Goal: Transaction & Acquisition: Purchase product/service

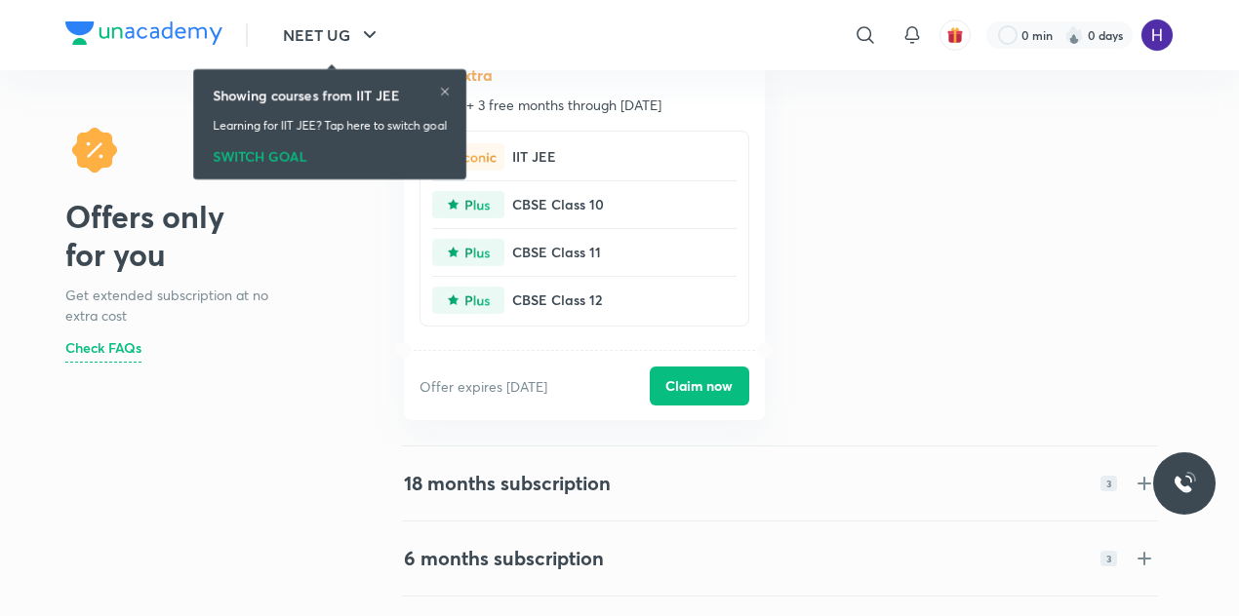
scroll to position [478, 0]
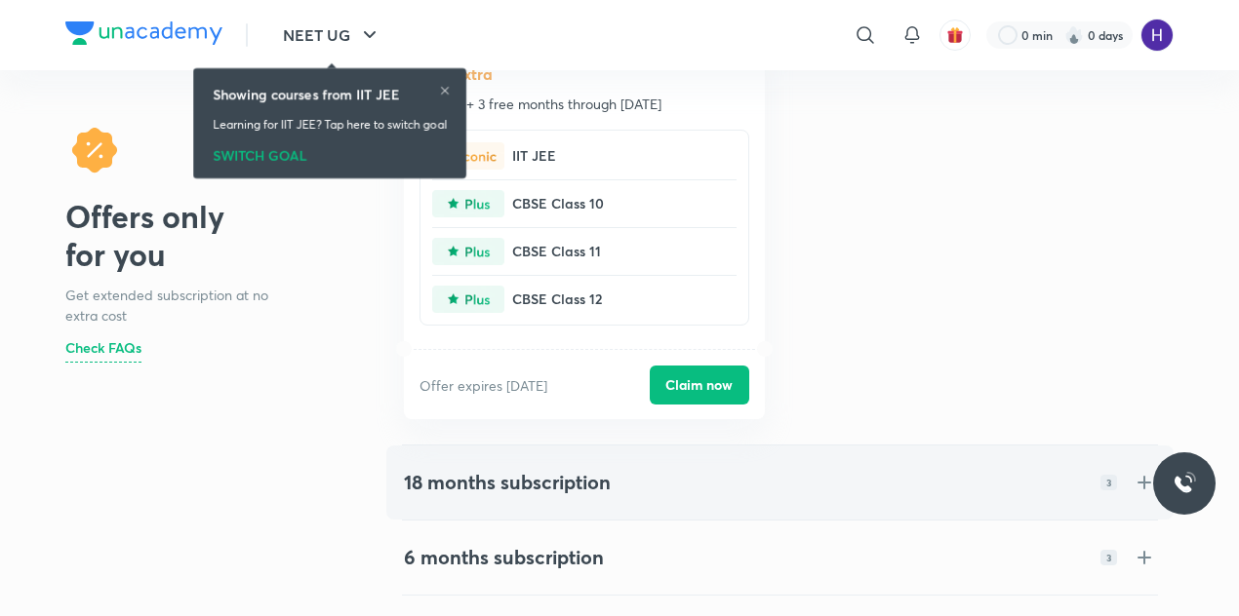
click at [803, 488] on div "18 months subscription 3" at bounding box center [780, 482] width 752 height 23
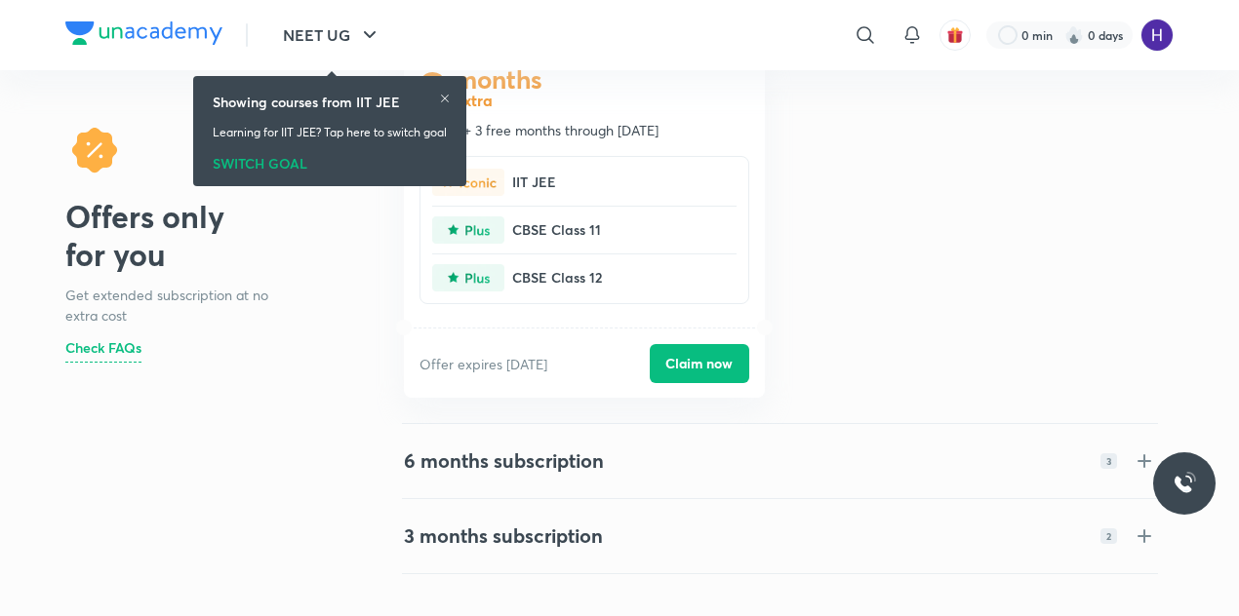
scroll to position [535, 0]
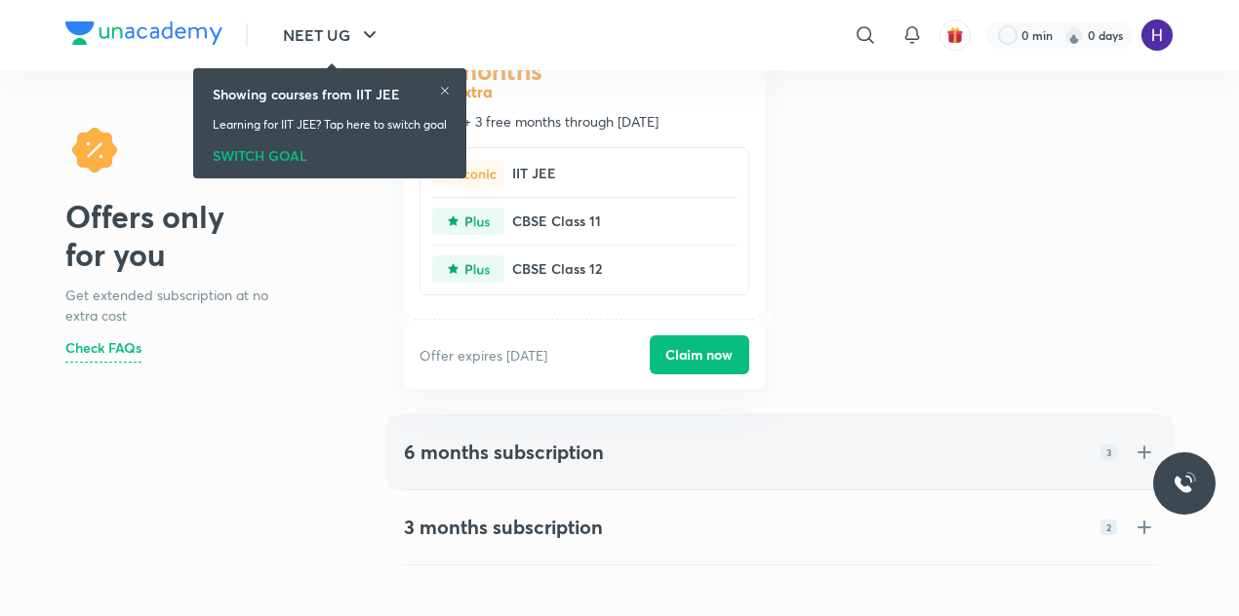
click at [777, 431] on div "6 months subscription 3" at bounding box center [779, 452] width 783 height 70
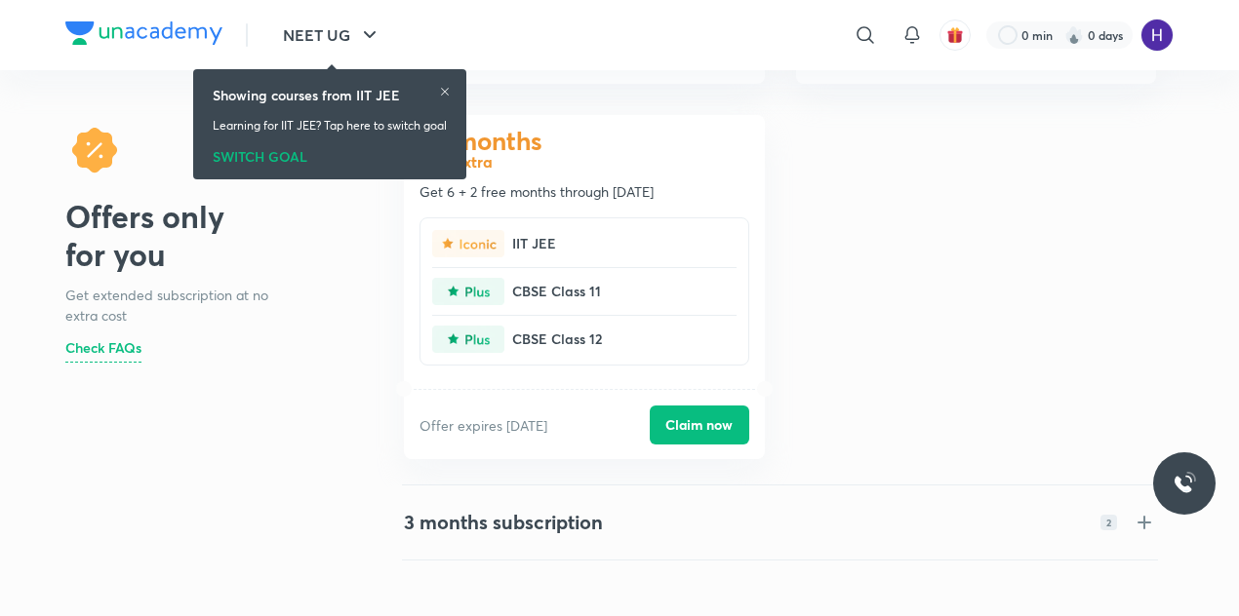
scroll to position [542, 0]
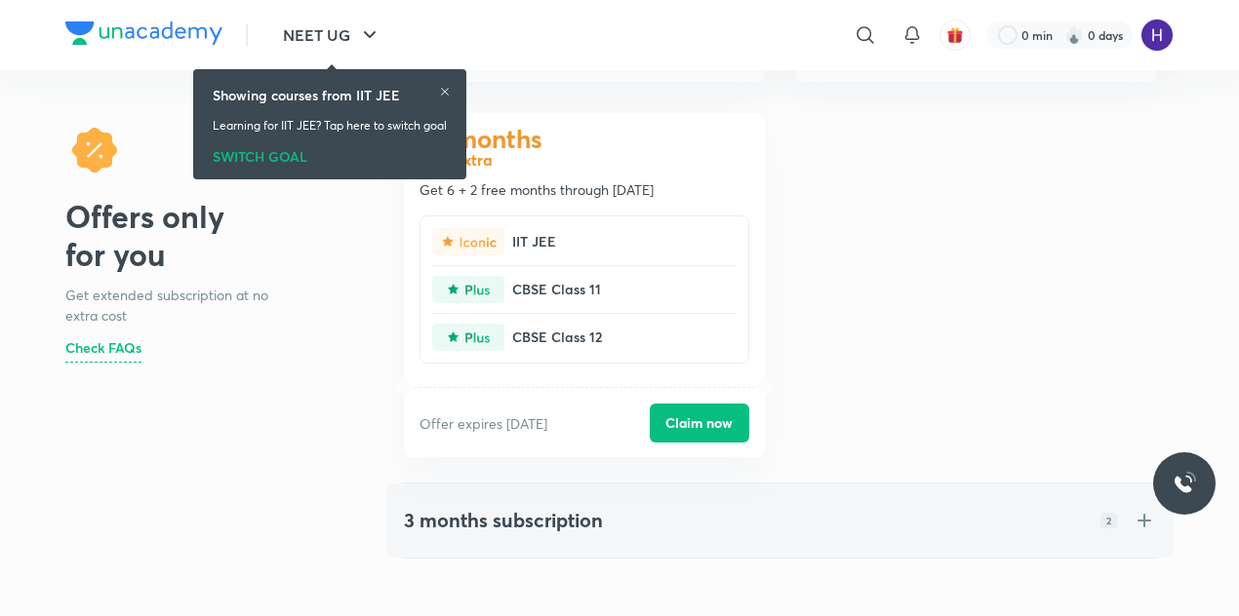
click at [632, 498] on div "3 months subscription 2" at bounding box center [779, 521] width 783 height 70
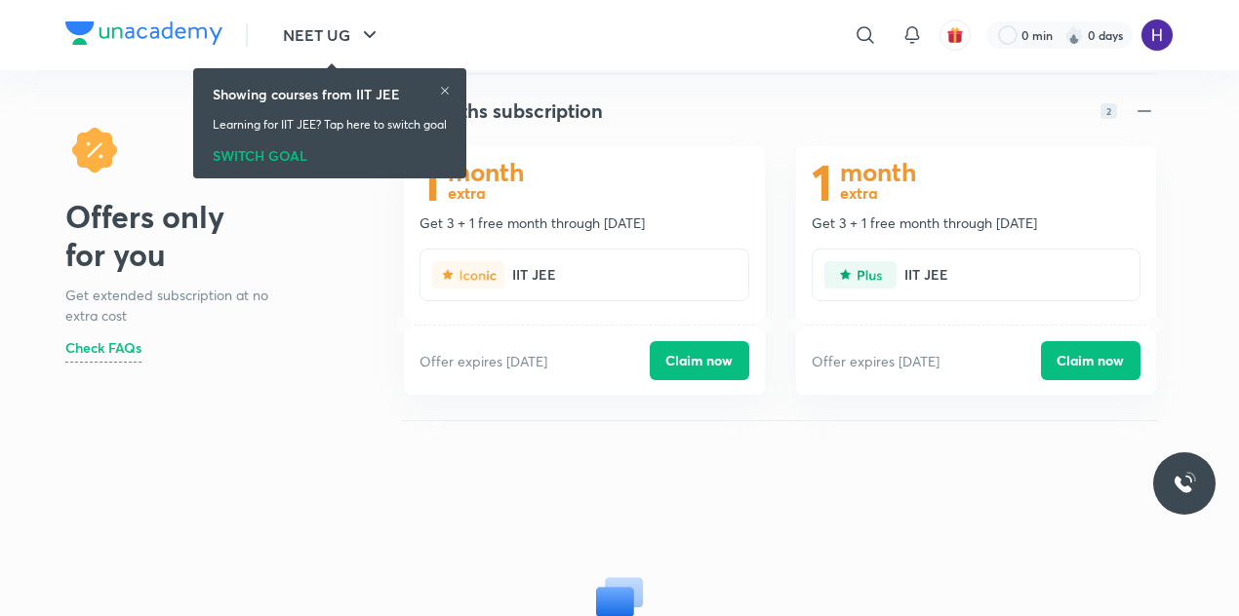
scroll to position [0, 0]
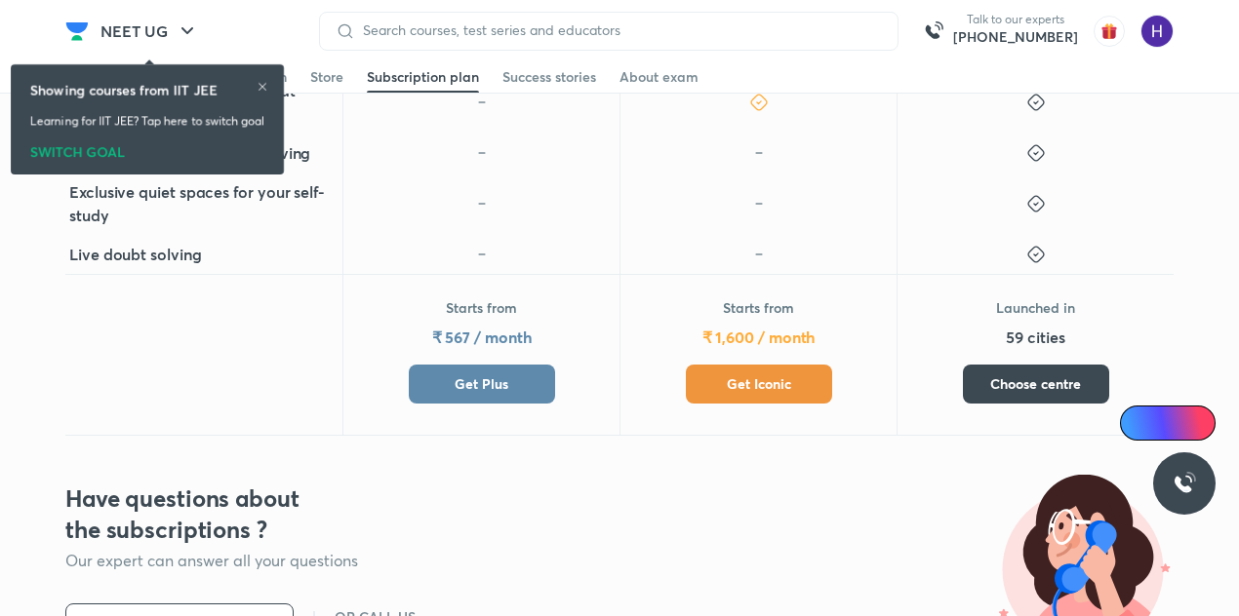
click at [470, 375] on span "Get Plus" at bounding box center [482, 385] width 54 height 20
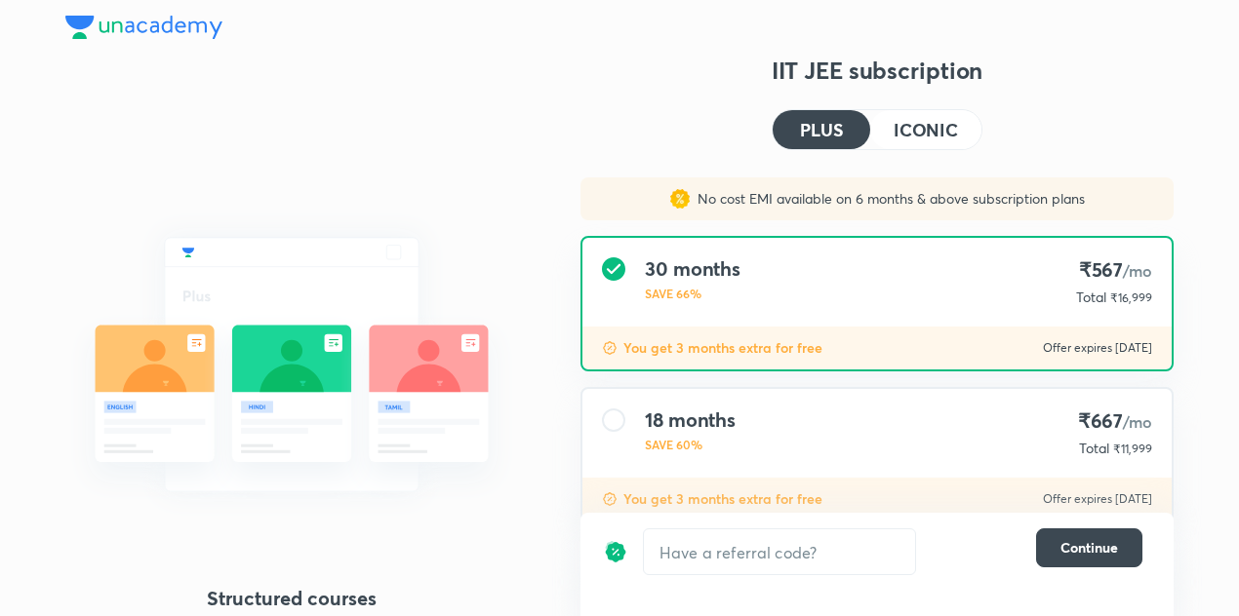
scroll to position [290, 0]
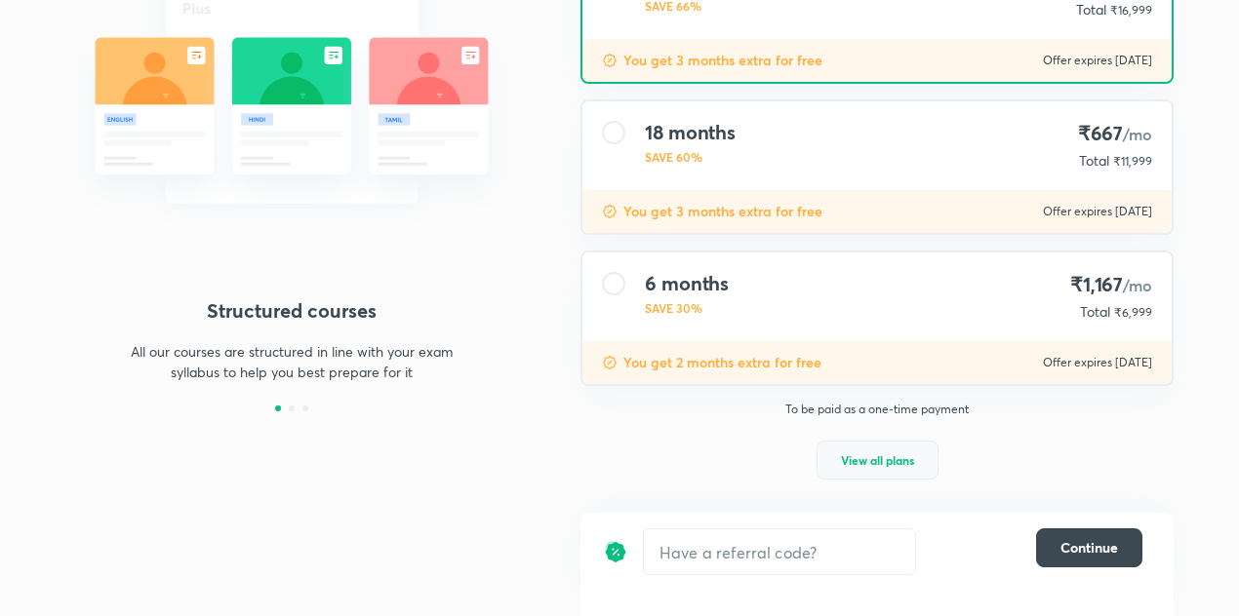
click at [835, 454] on button "View all plans" at bounding box center [877, 460] width 122 height 39
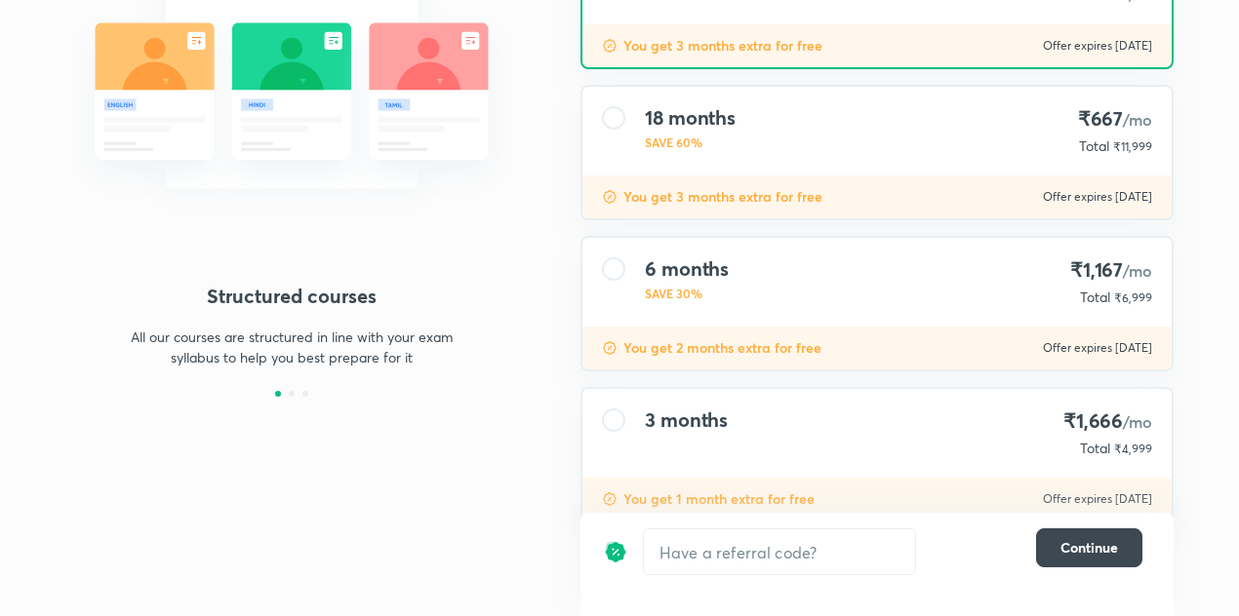
scroll to position [356, 0]
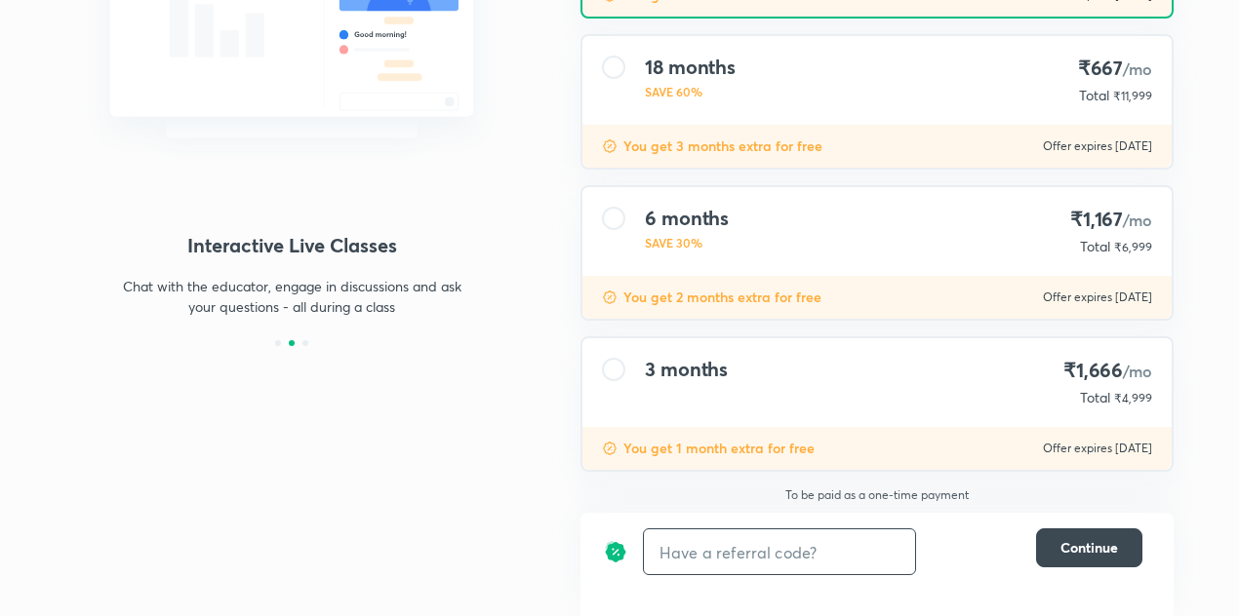
click at [813, 534] on input "text" at bounding box center [779, 553] width 271 height 46
type input "ua5"
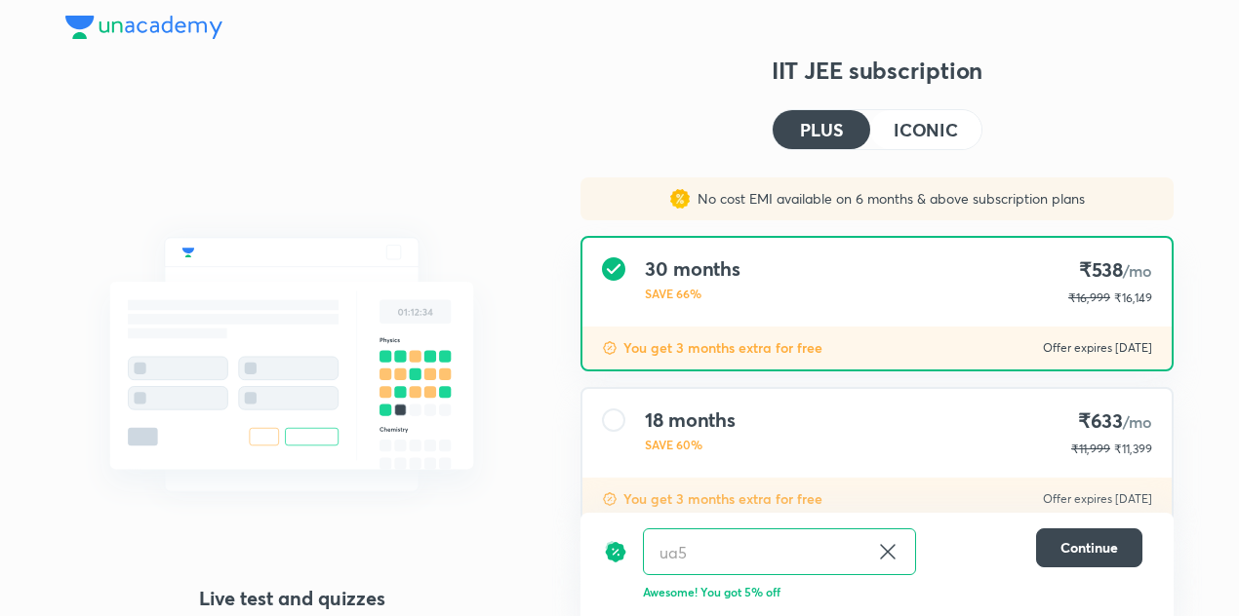
click at [916, 131] on h4 "ICONIC" at bounding box center [925, 130] width 64 height 18
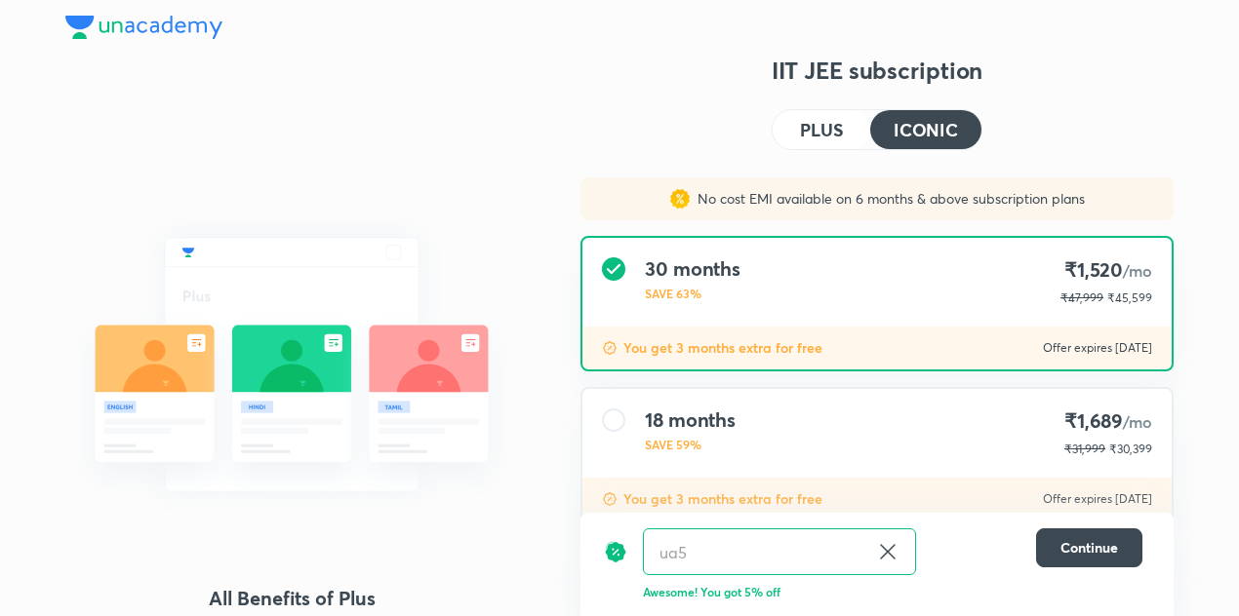
click at [886, 546] on icon at bounding box center [887, 551] width 23 height 23
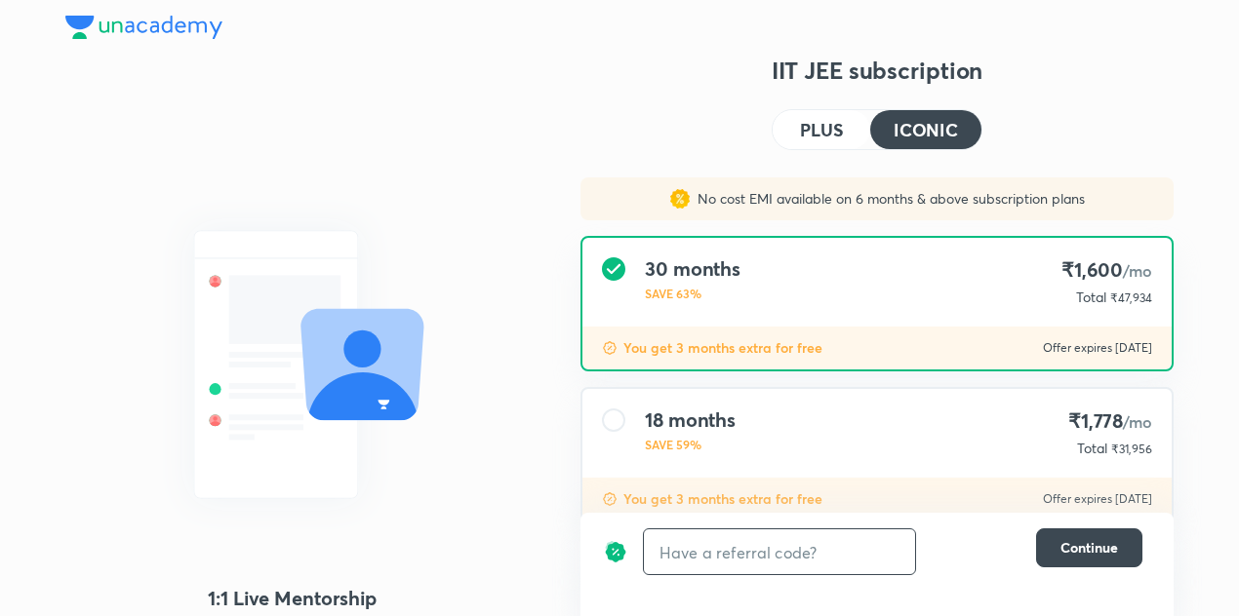
scroll to position [356, 0]
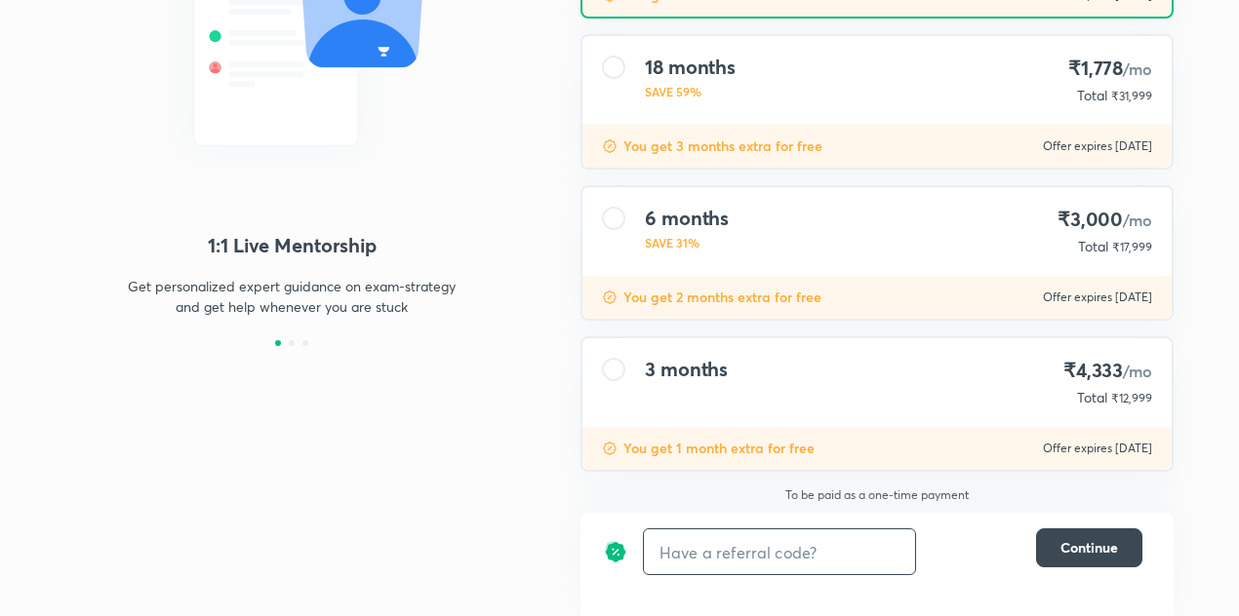
click at [930, 401] on div "3 months ₹4,333 /mo Total ₹12,999" at bounding box center [876, 382] width 589 height 89
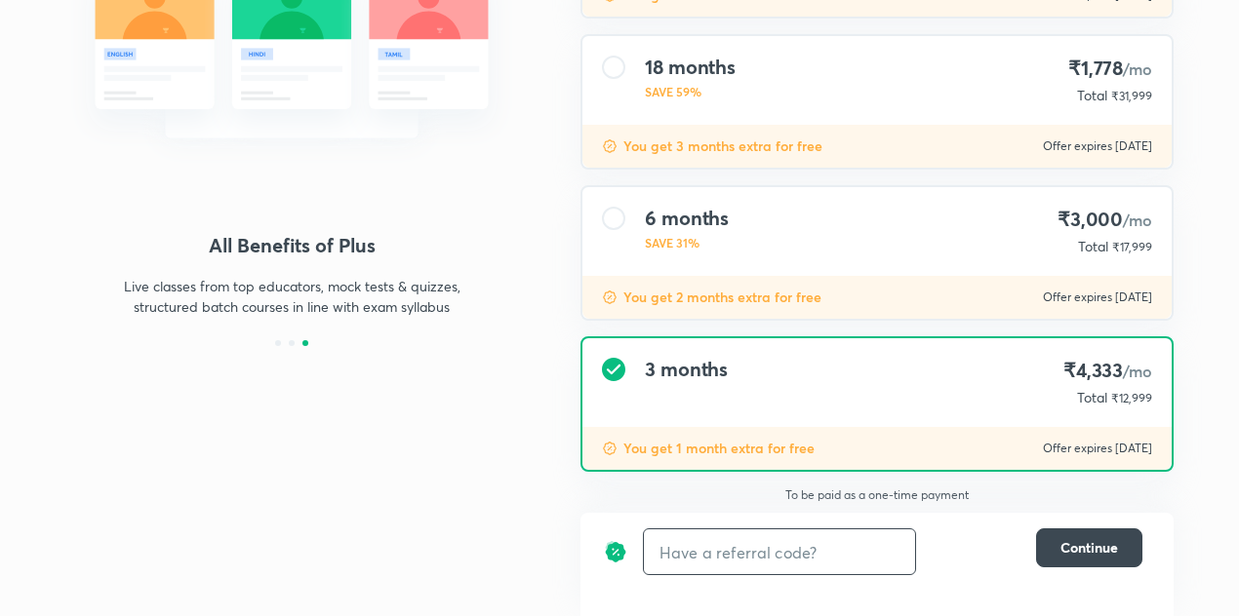
click at [847, 257] on div "6 months SAVE 31% ₹3,000 /mo Total ₹17,999" at bounding box center [876, 231] width 589 height 89
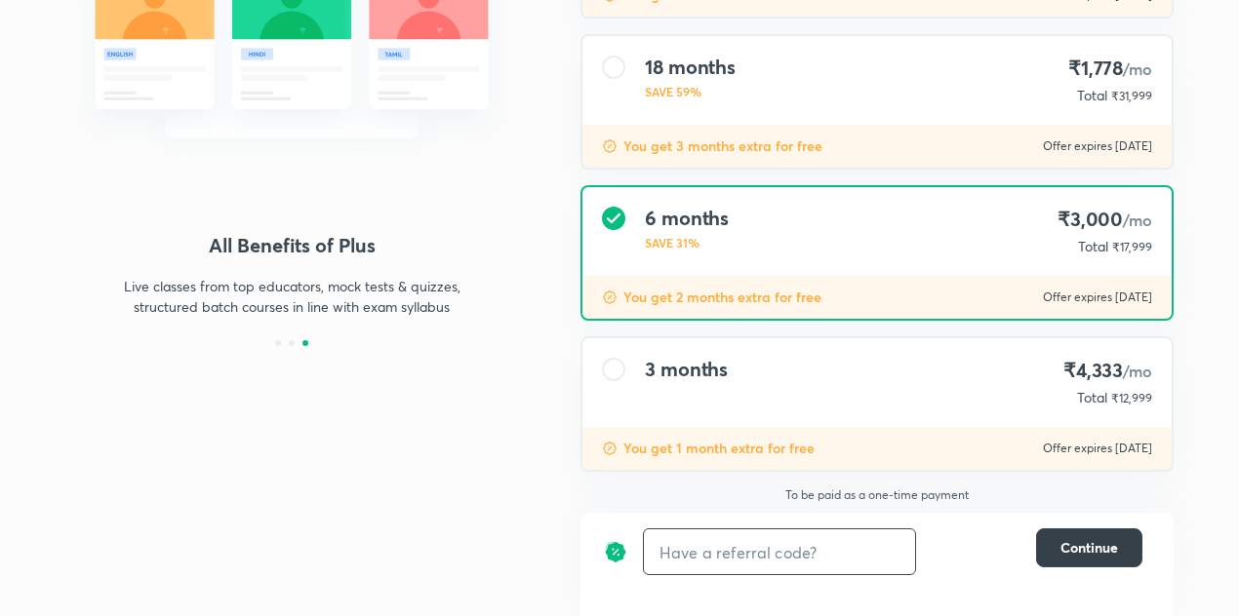
click at [1097, 564] on button "Continue" at bounding box center [1089, 548] width 106 height 39
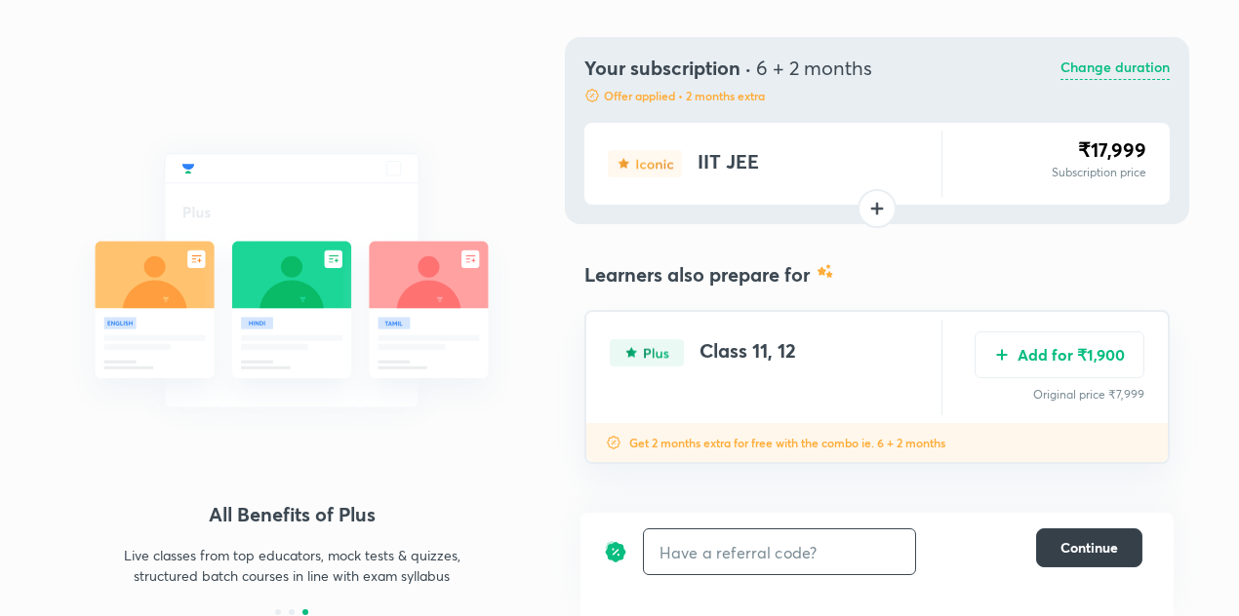
scroll to position [84, 0]
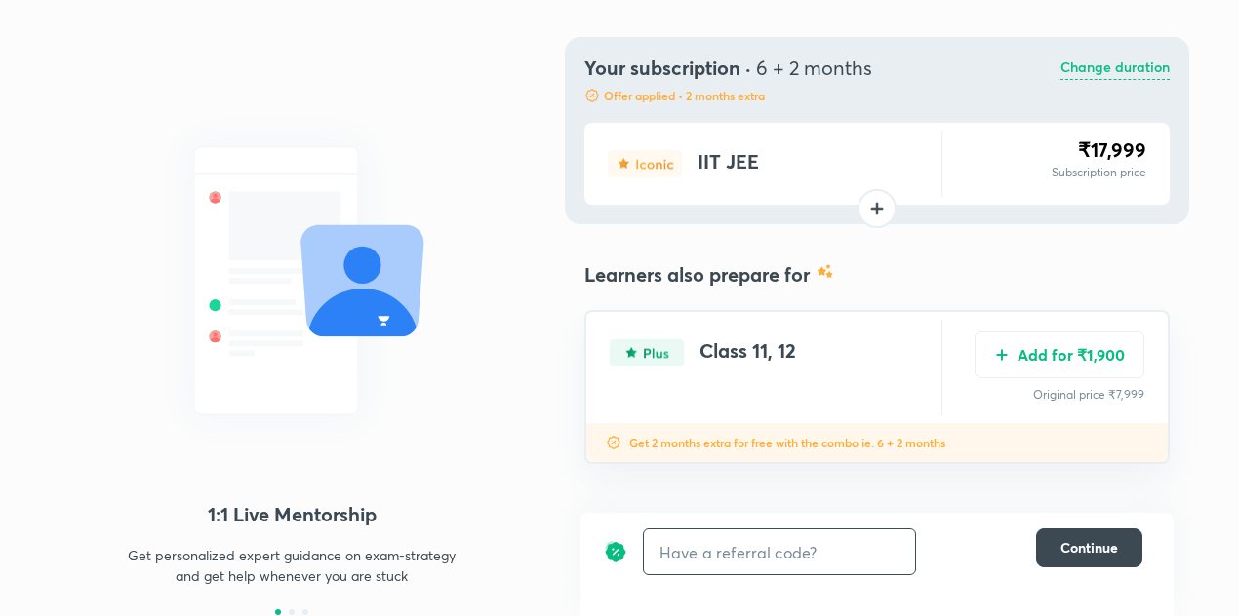
click at [1104, 62] on p "Change duration" at bounding box center [1114, 68] width 109 height 23
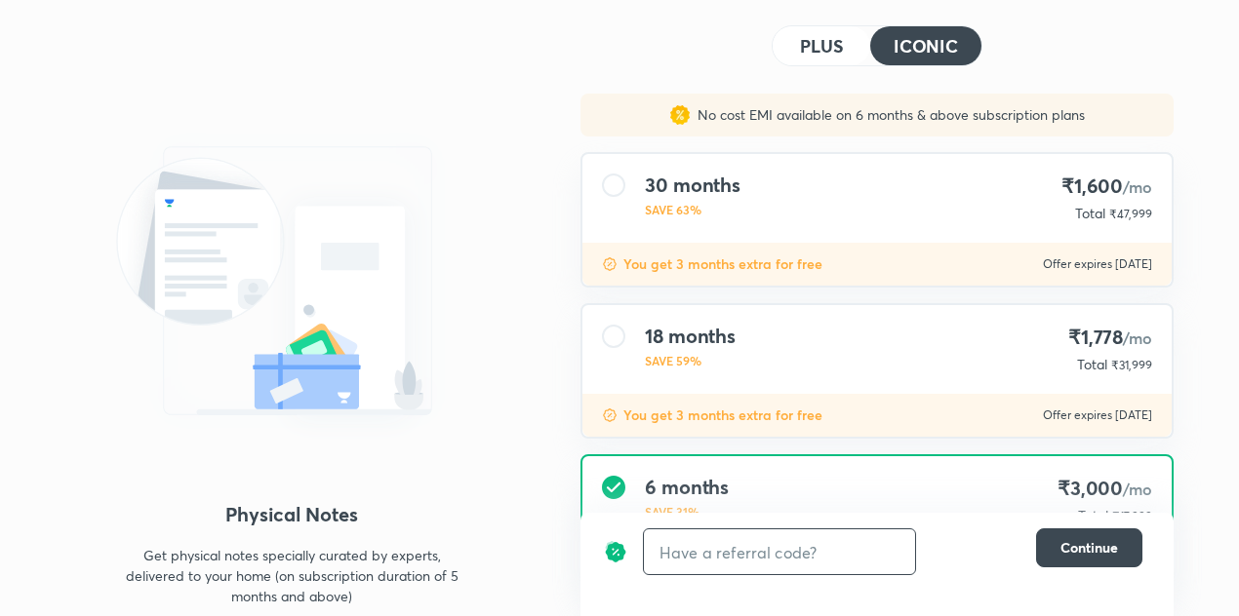
click at [950, 405] on div "You get 3 months extra for free Offer expires 5 Oct 2025" at bounding box center [876, 415] width 589 height 43
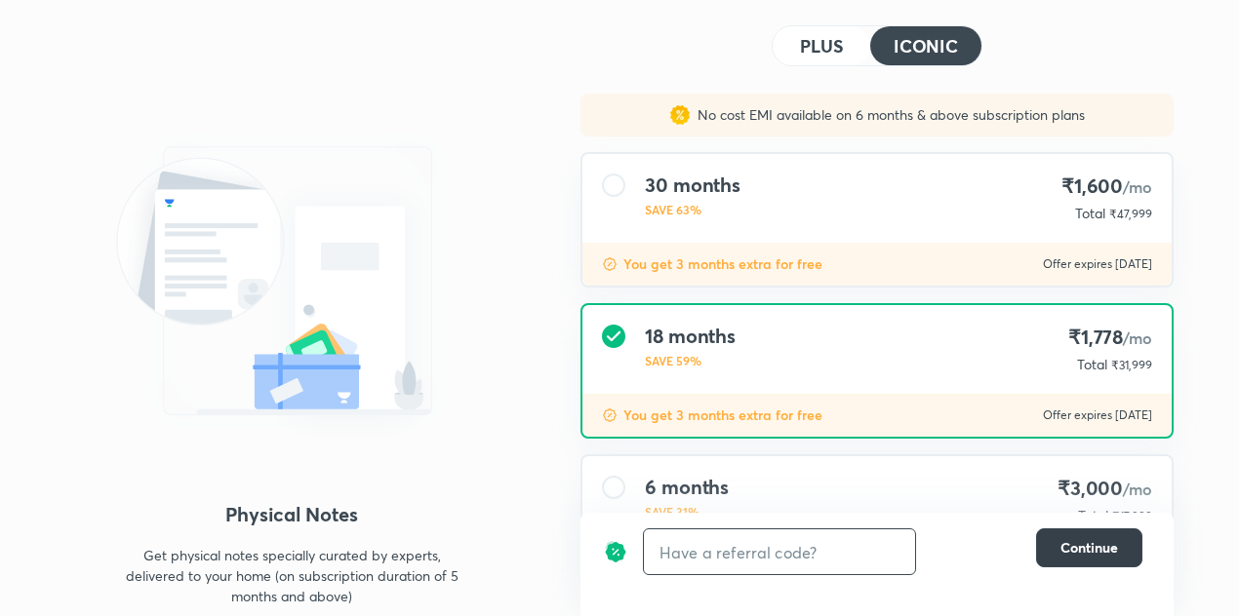
click at [1079, 537] on button "Continue" at bounding box center [1089, 548] width 106 height 39
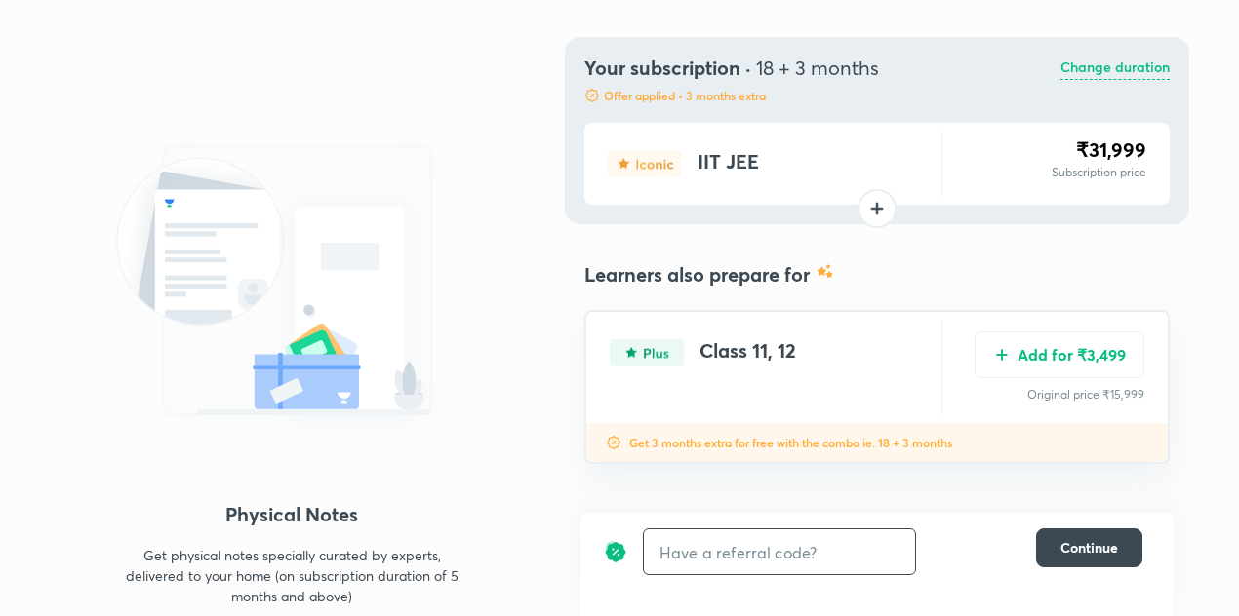
click at [1085, 73] on p "Change duration" at bounding box center [1114, 68] width 109 height 23
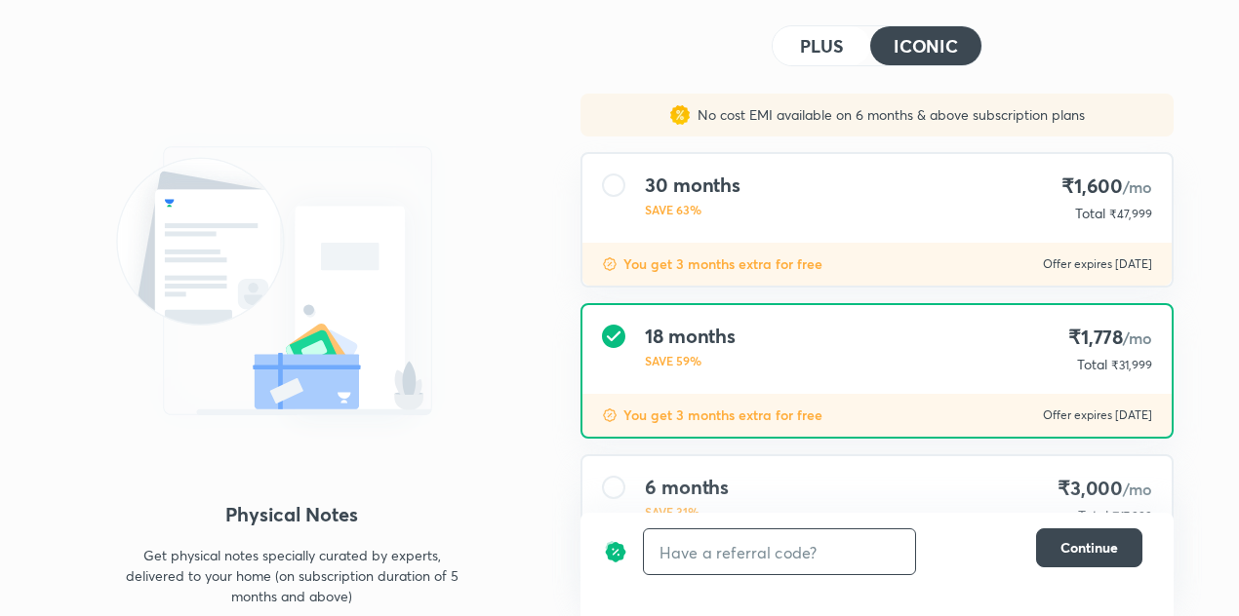
click at [828, 216] on div "30 months SAVE 63% ₹1,600 /mo Total ₹47,999" at bounding box center [876, 198] width 589 height 89
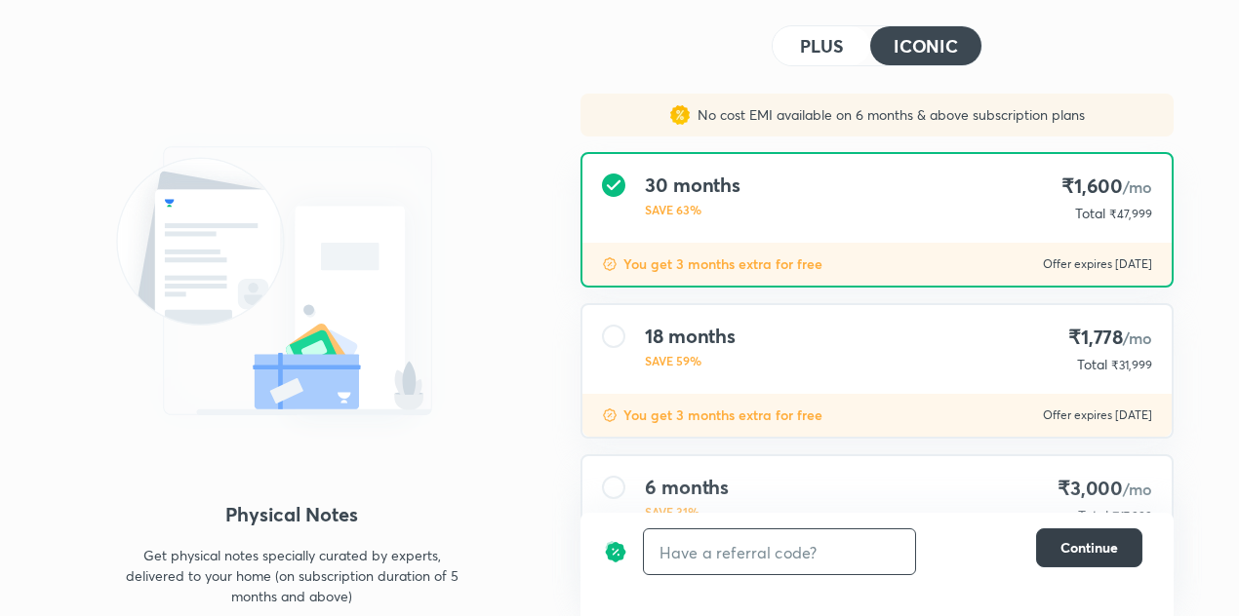
click at [1061, 542] on span "Continue" at bounding box center [1089, 548] width 58 height 20
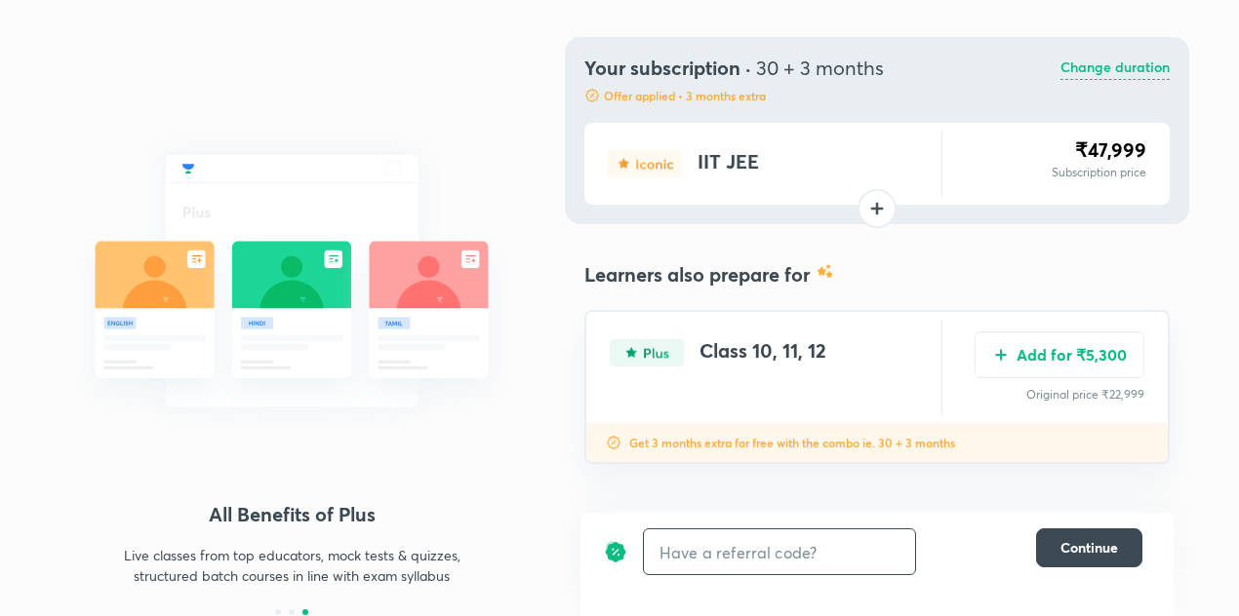
click at [1101, 71] on p "Change duration" at bounding box center [1114, 68] width 109 height 23
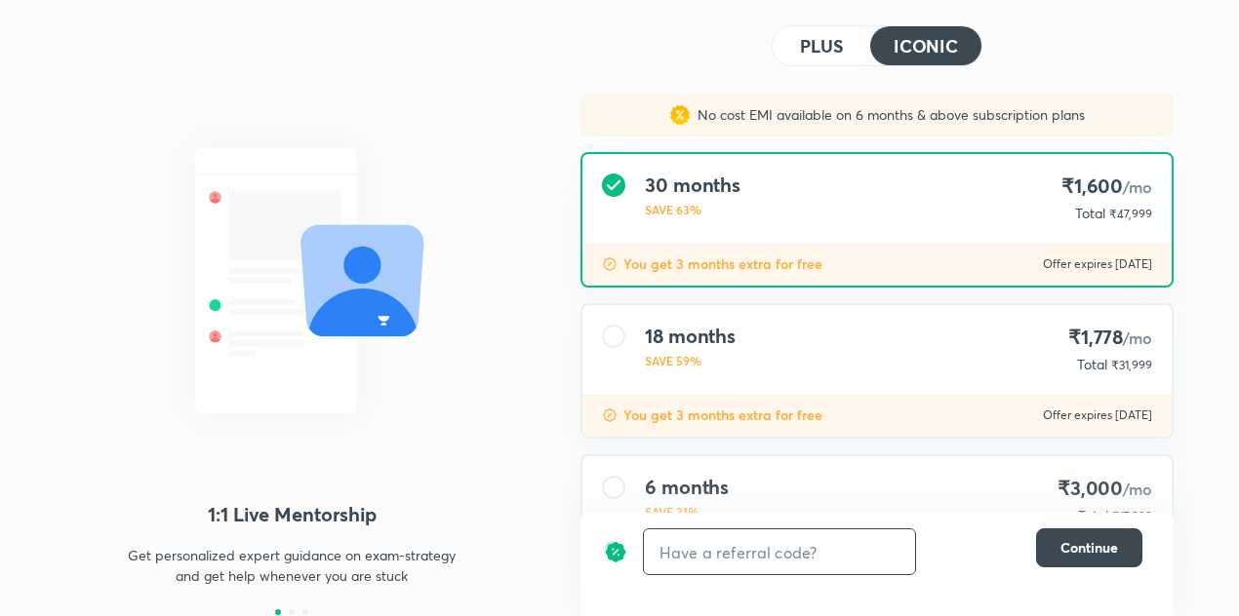
scroll to position [0, 0]
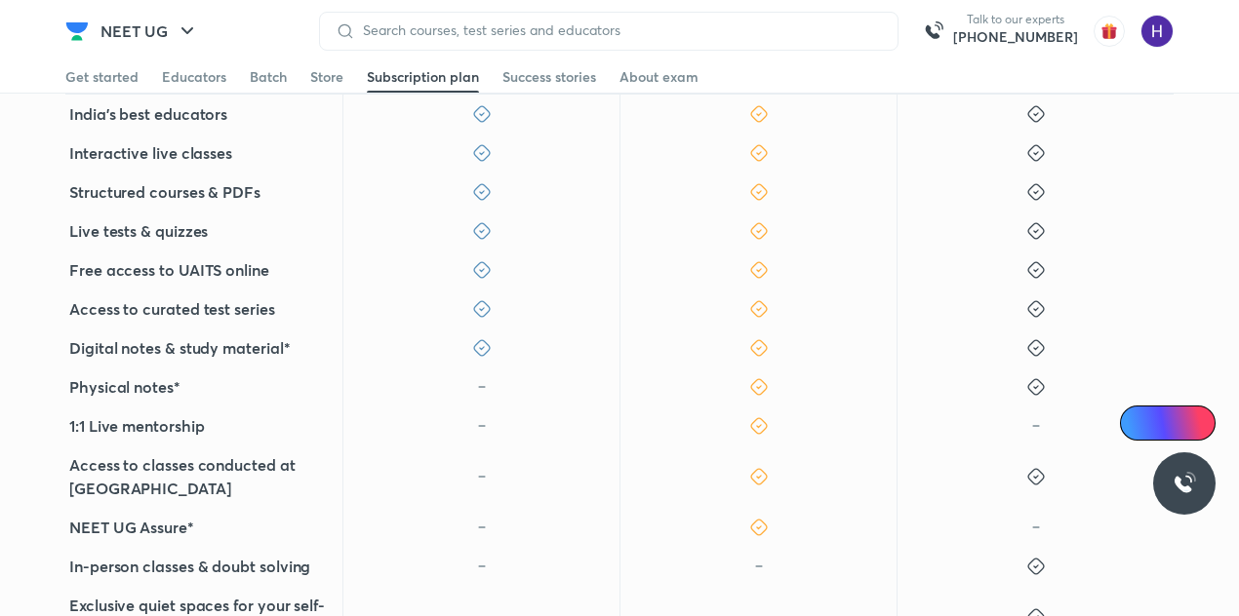
scroll to position [272, 0]
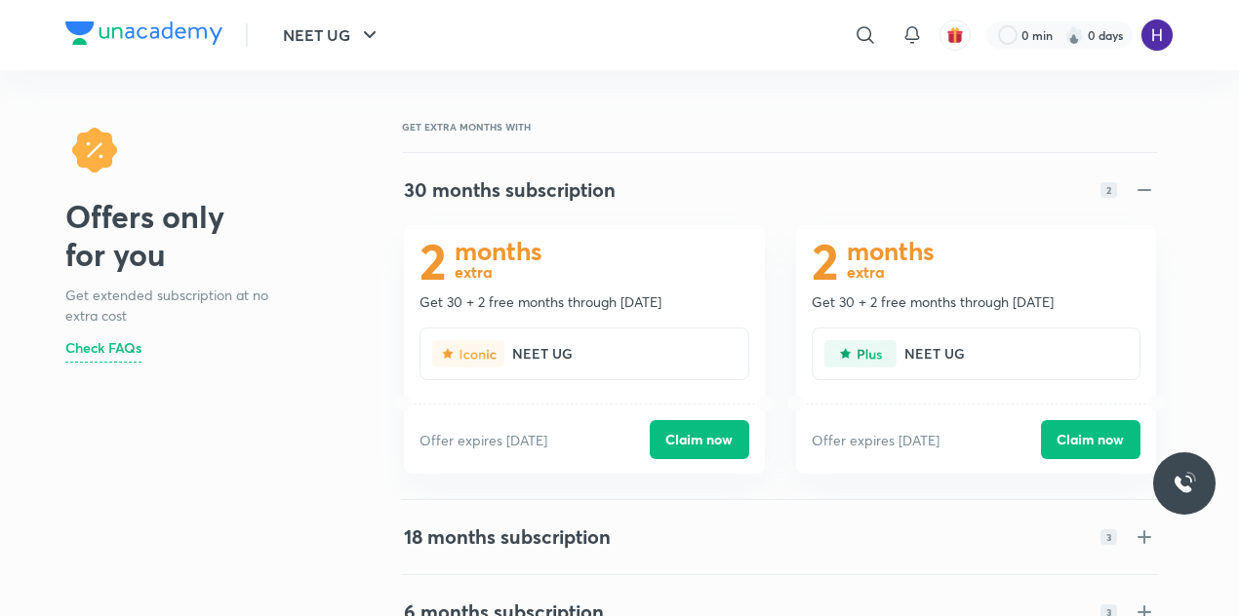
click at [630, 198] on div "30 months subscription 2" at bounding box center [780, 189] width 752 height 23
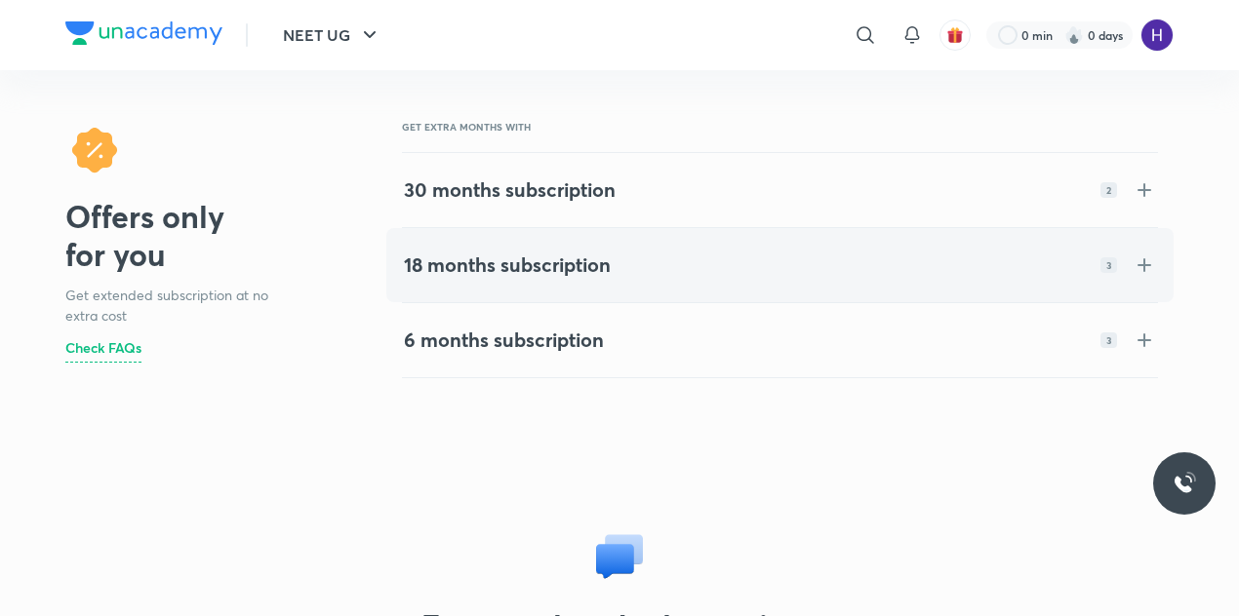
click at [561, 237] on div "18 months subscription 3" at bounding box center [779, 265] width 783 height 70
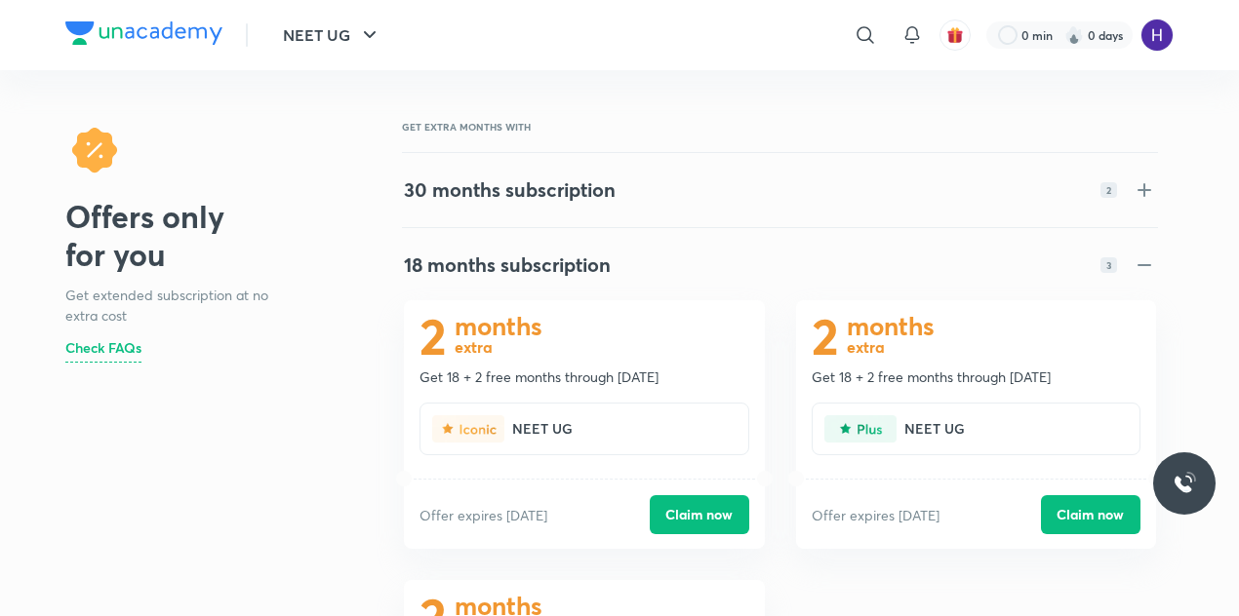
click at [548, 276] on h4 "18 months subscription" at bounding box center [507, 265] width 207 height 23
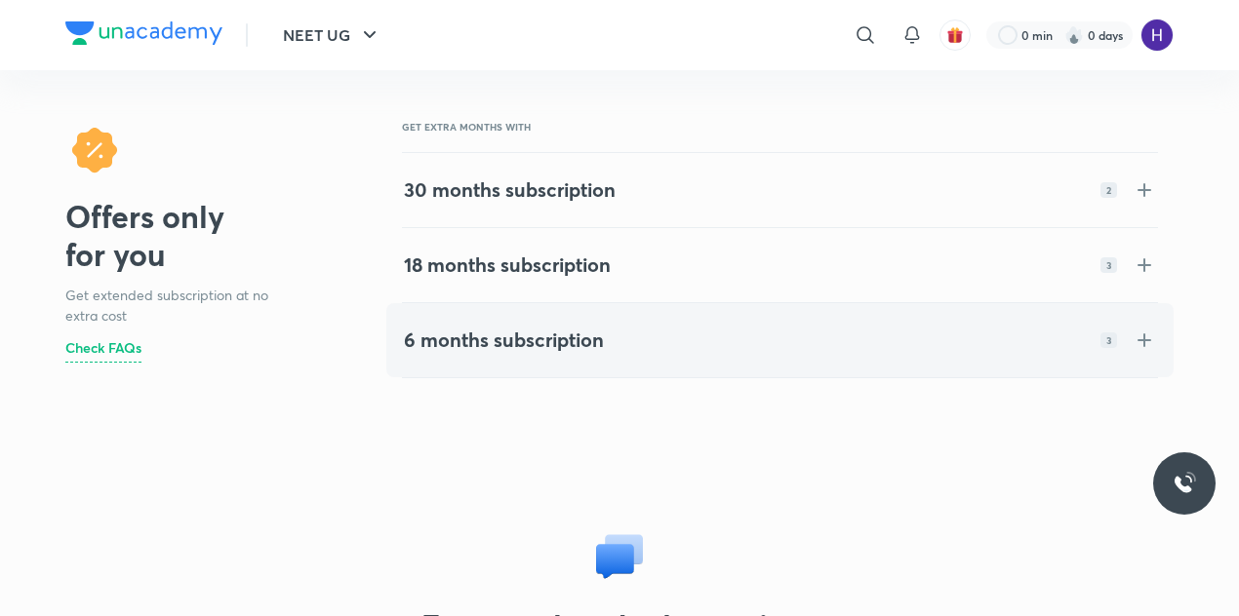
click at [566, 335] on h4 "6 months subscription" at bounding box center [504, 340] width 200 height 23
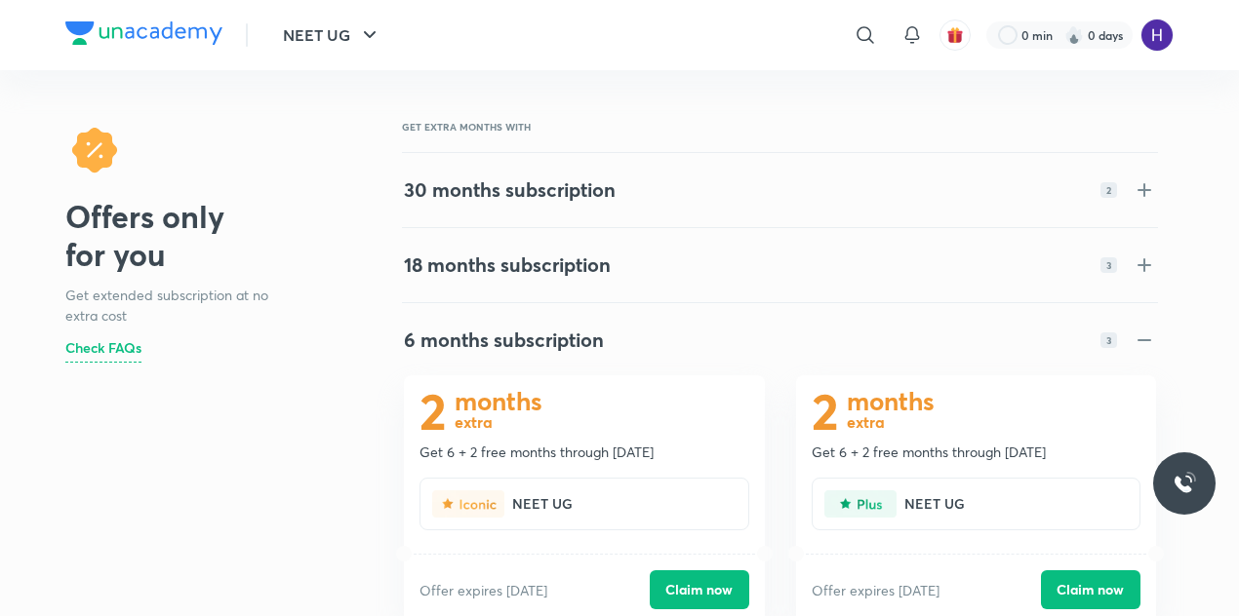
click at [665, 331] on div "6 months subscription 3" at bounding box center [780, 340] width 752 height 23
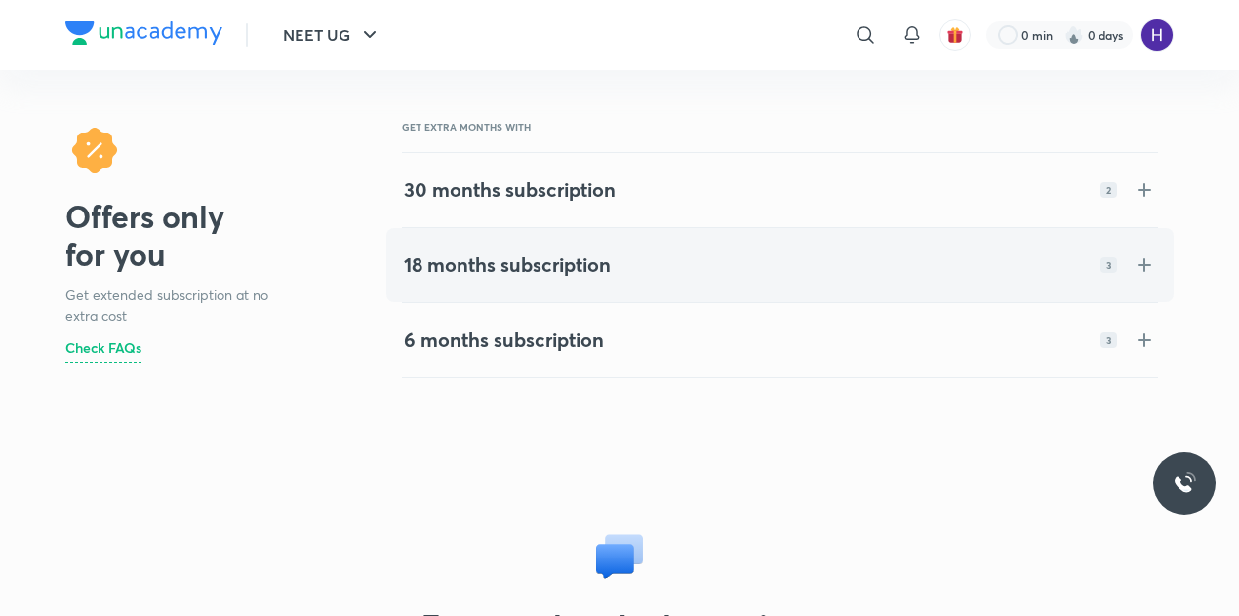
click at [607, 266] on h4 "18 months subscription" at bounding box center [507, 265] width 207 height 23
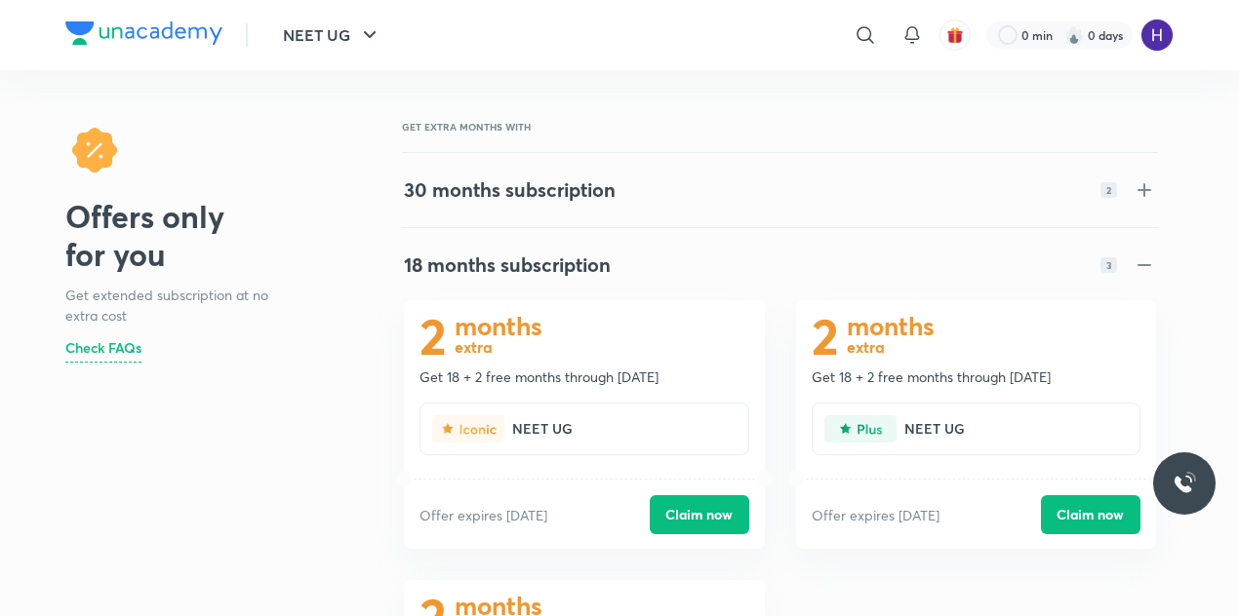
click at [673, 258] on div "18 months subscription 3" at bounding box center [780, 265] width 752 height 23
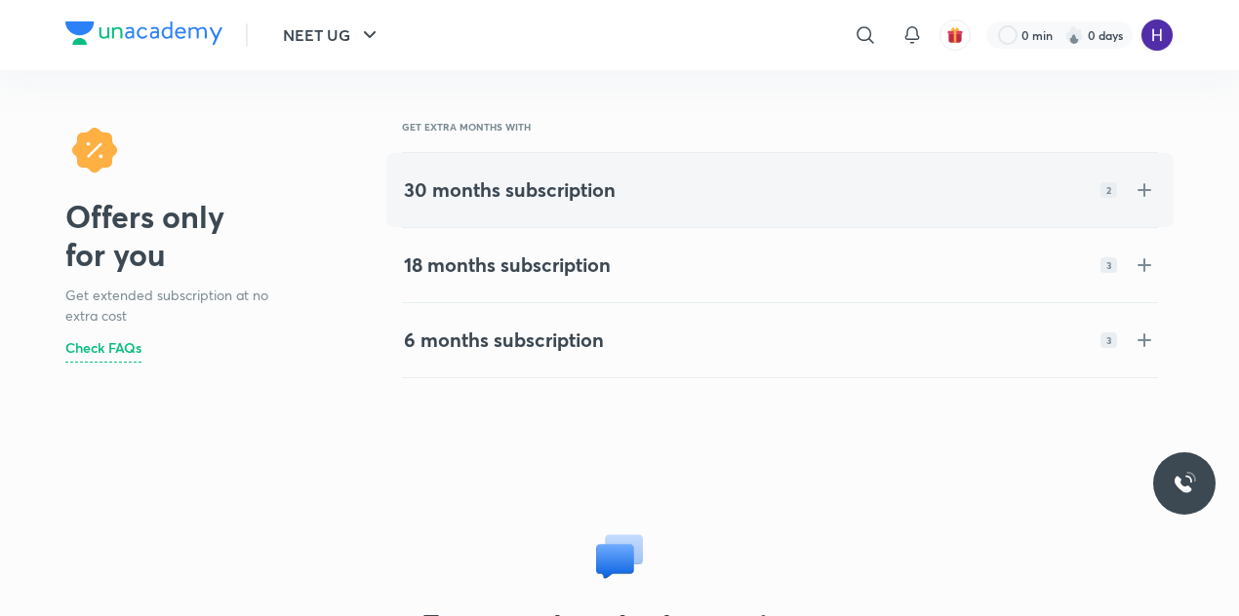
click at [601, 182] on h4 "30 months subscription" at bounding box center [510, 189] width 212 height 23
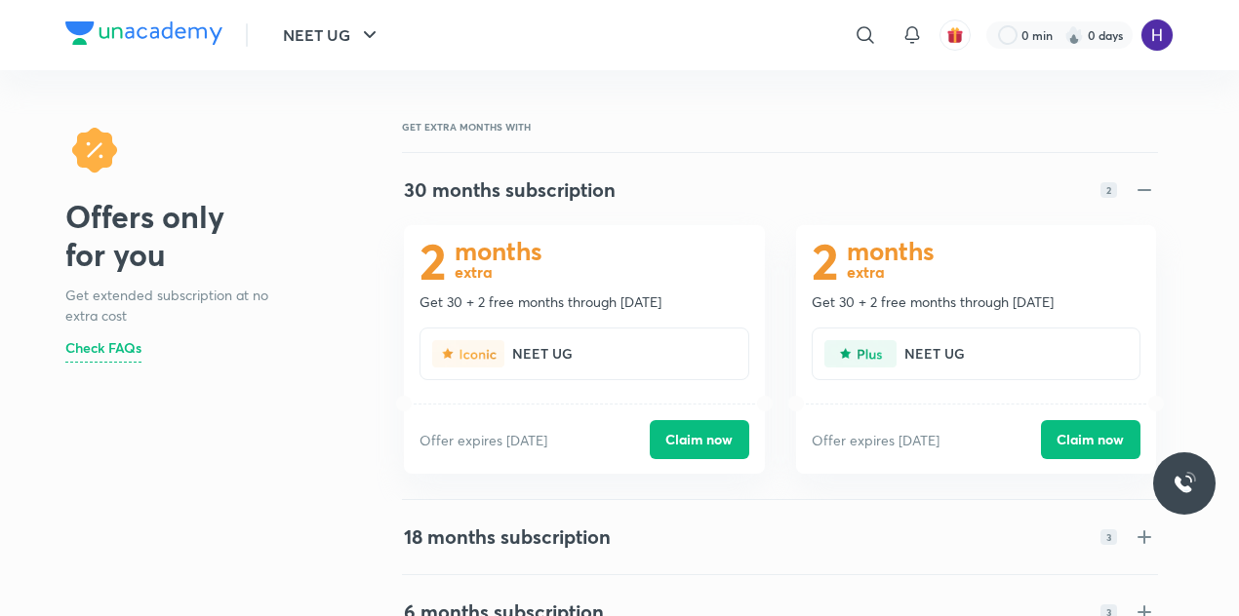
click at [601, 182] on h4 "30 months subscription" at bounding box center [510, 189] width 212 height 23
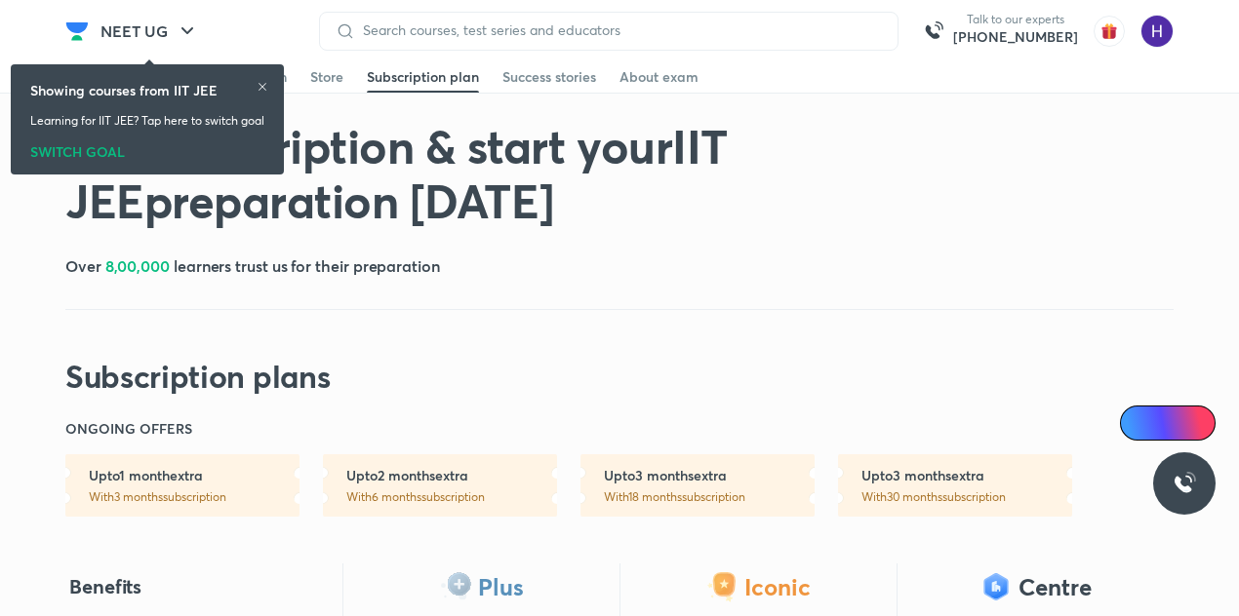
scroll to position [868, 0]
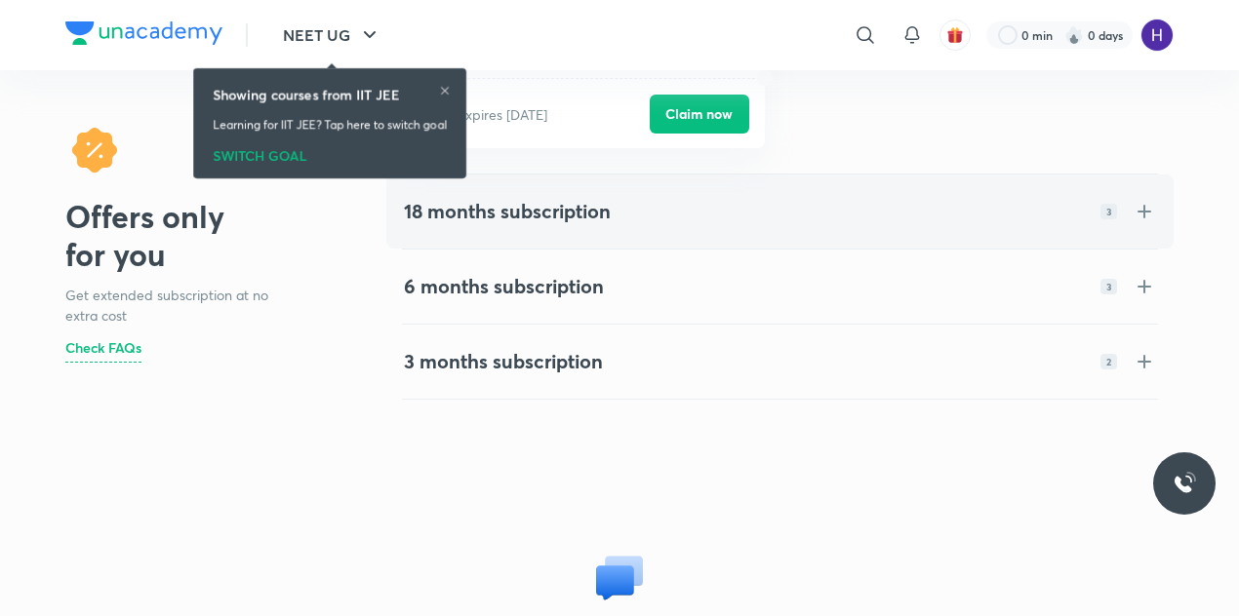
click at [723, 231] on div "18 months subscription 3" at bounding box center [779, 212] width 783 height 70
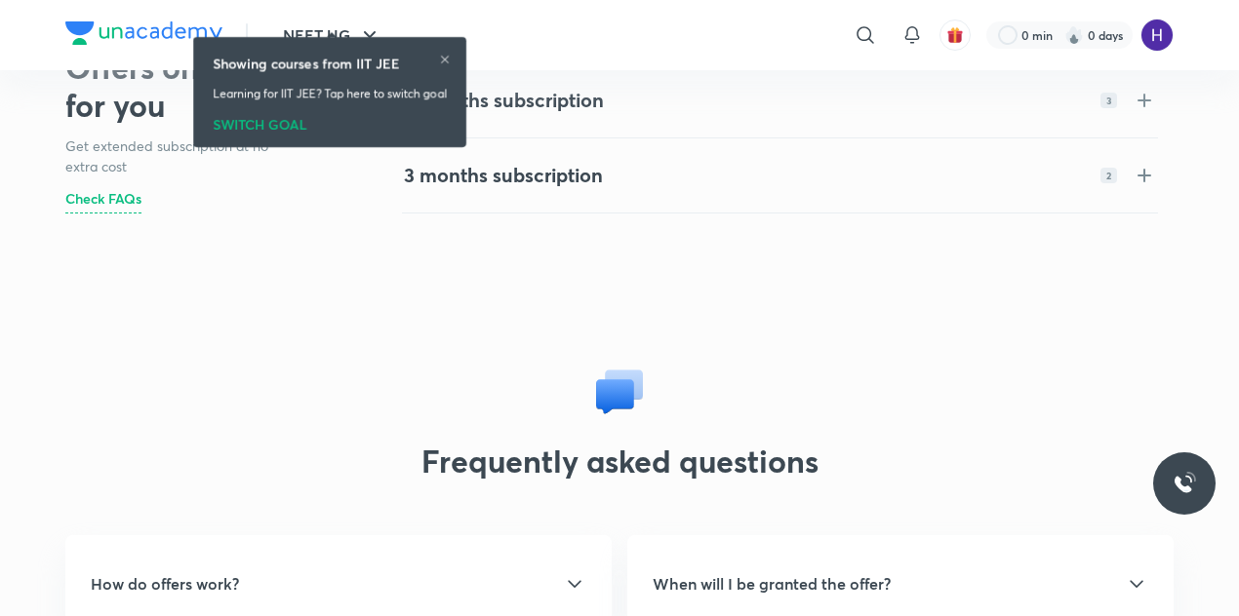
scroll to position [914, 0]
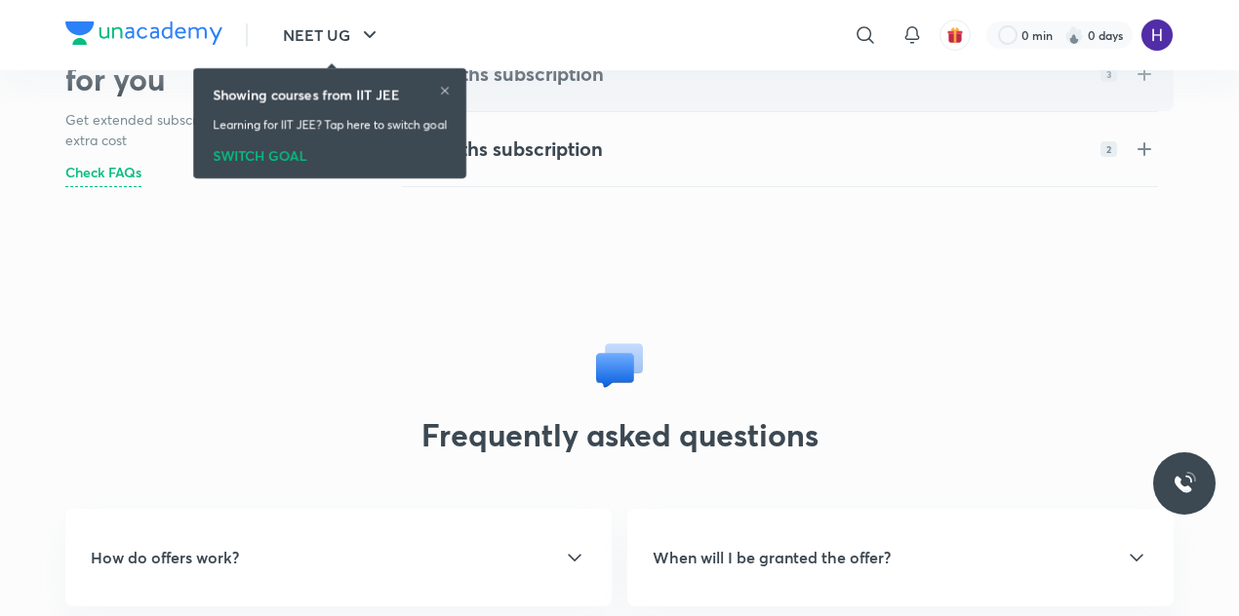
click at [574, 83] on h4 "6 months subscription" at bounding box center [504, 73] width 200 height 23
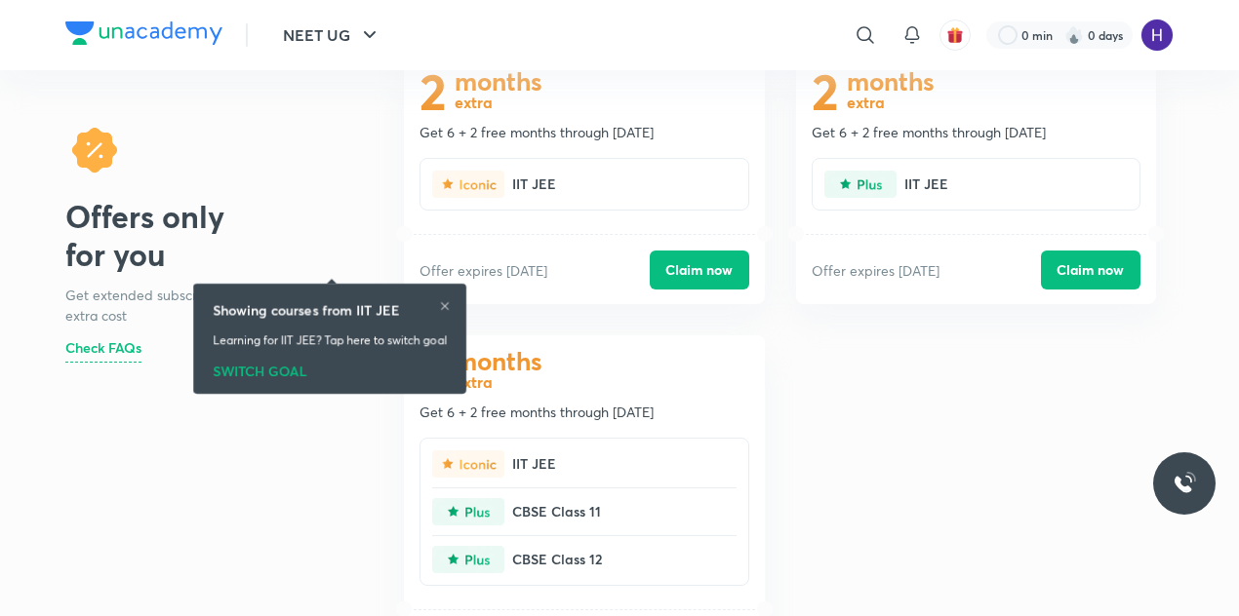
scroll to position [559, 0]
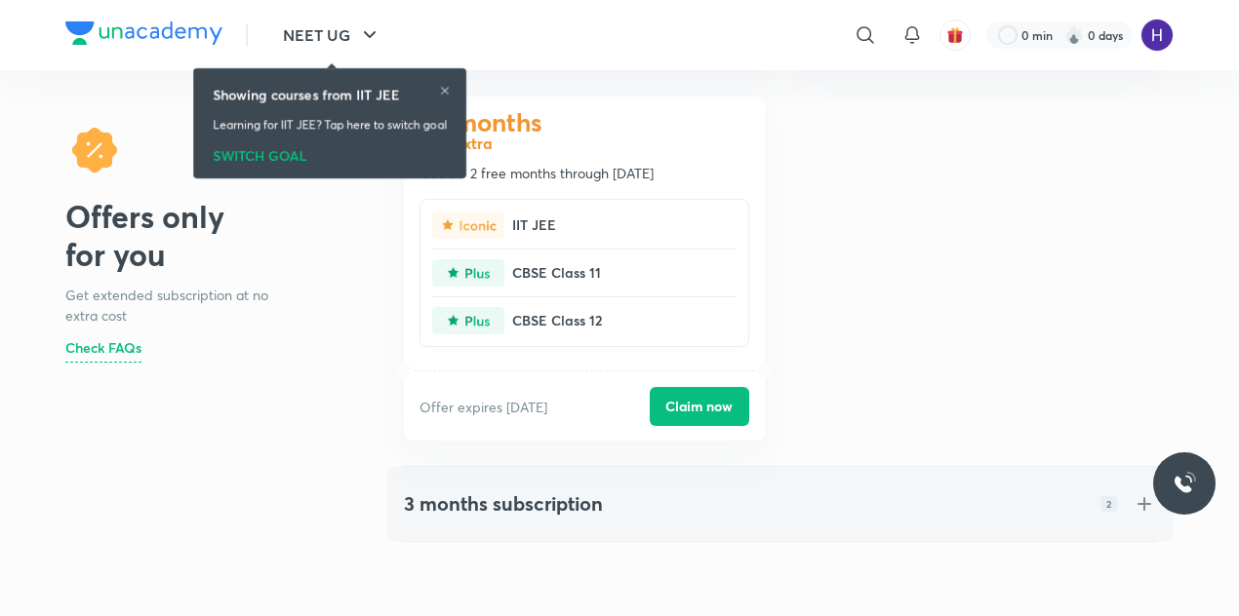
click at [589, 508] on h4 "3 months subscription" at bounding box center [503, 504] width 199 height 23
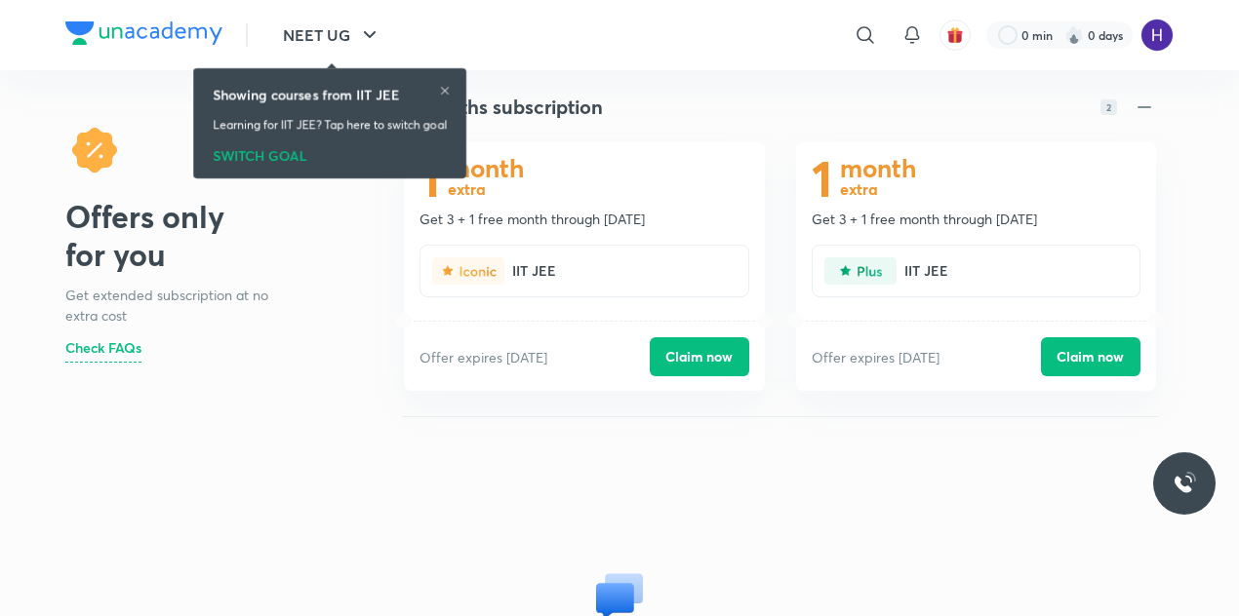
scroll to position [0, 0]
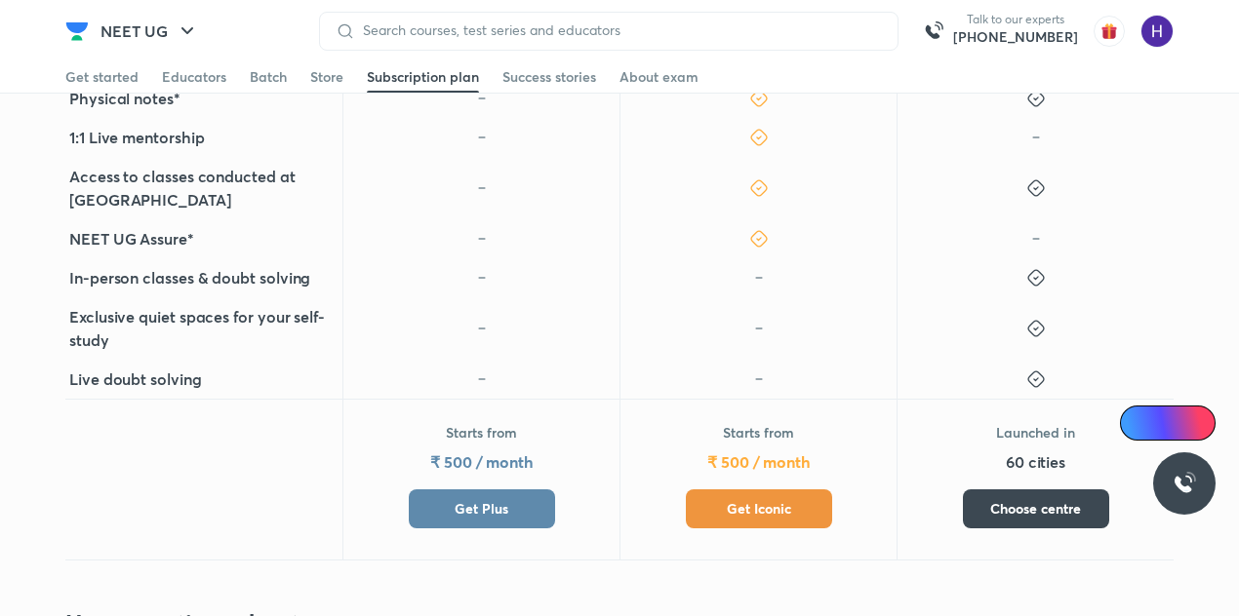
scroll to position [896, 0]
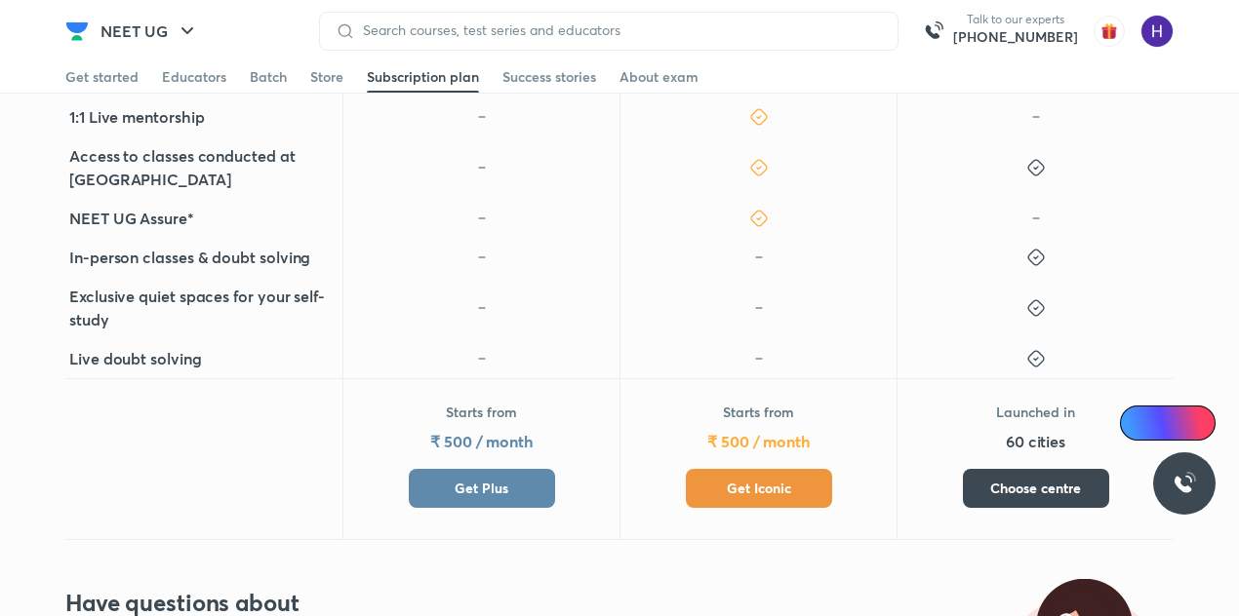
click at [470, 479] on span "Get Plus" at bounding box center [482, 489] width 54 height 20
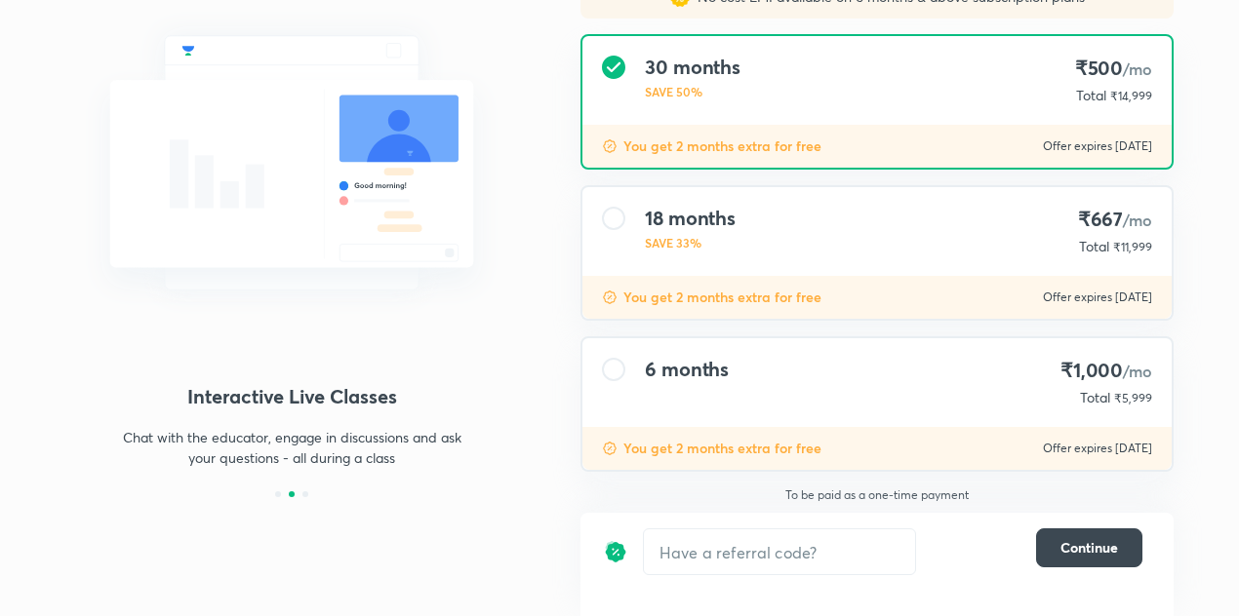
scroll to position [54, 0]
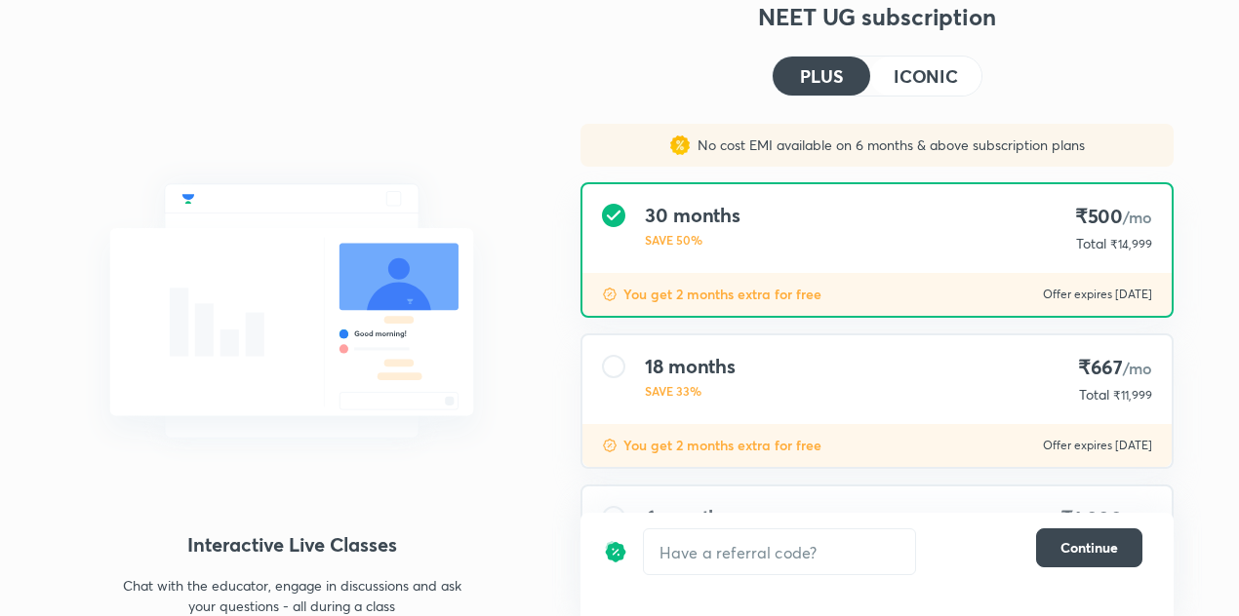
click at [938, 59] on button "ICONIC" at bounding box center [925, 76] width 111 height 39
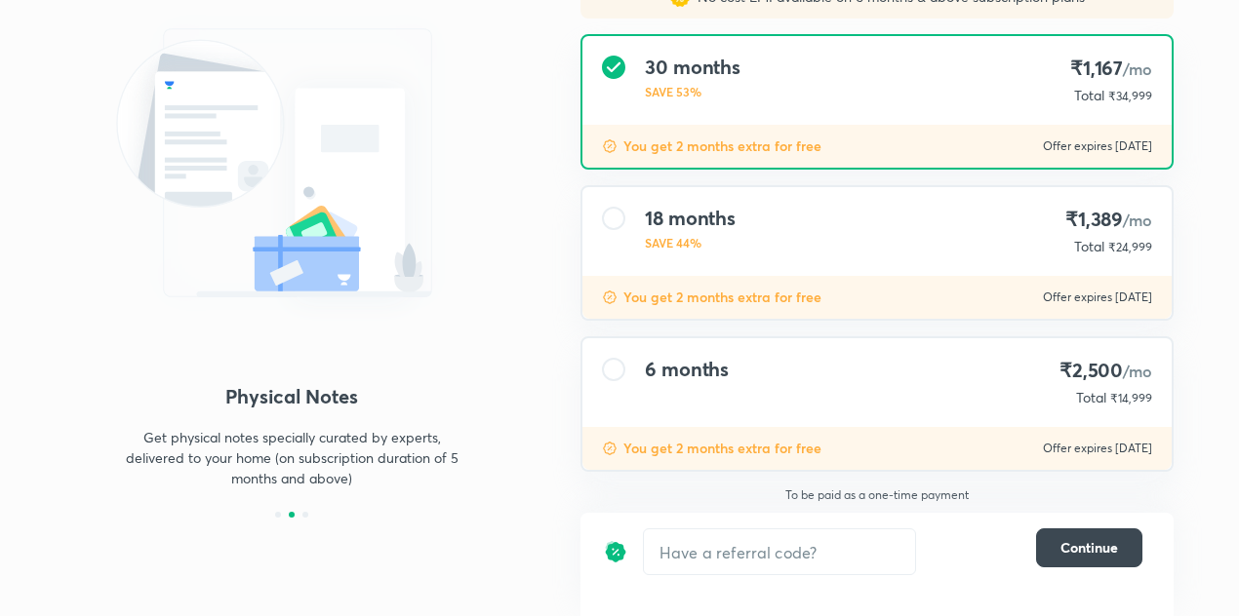
scroll to position [183, 0]
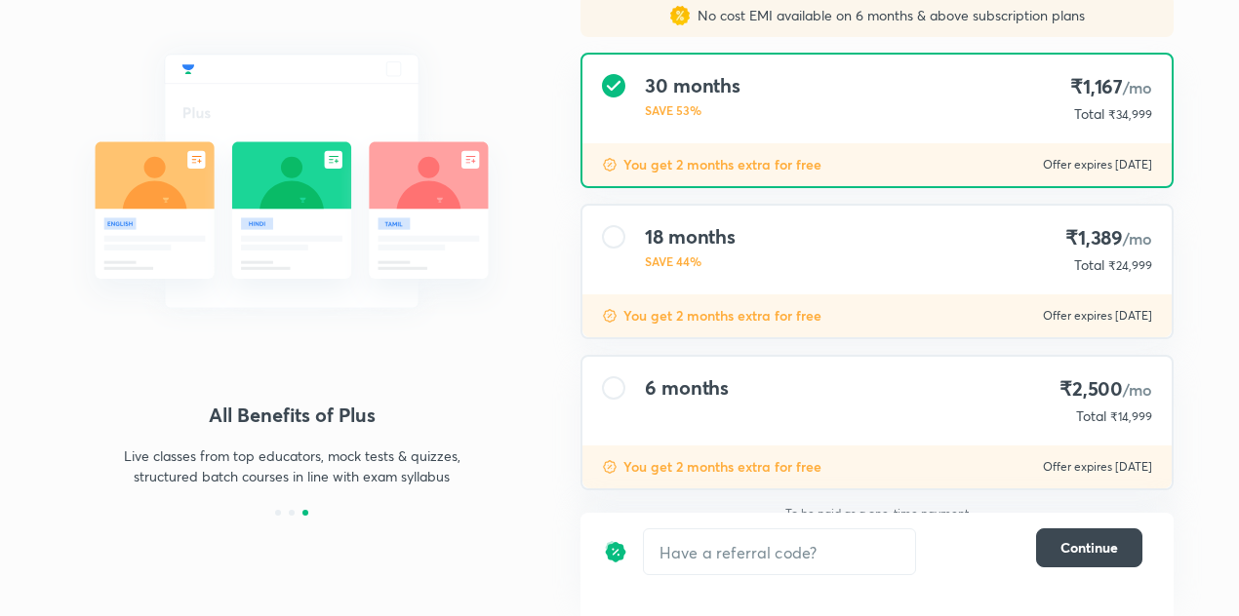
click at [1017, 421] on div "6 months ₹2,500 /mo Total ₹14,999" at bounding box center [876, 401] width 589 height 89
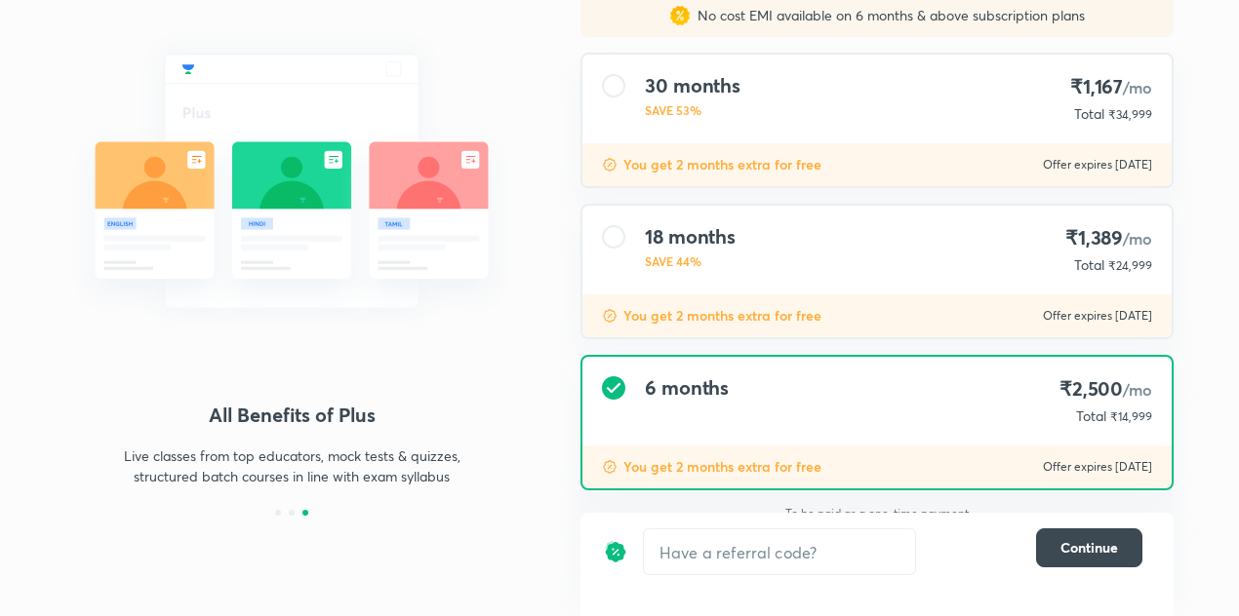
click at [849, 398] on div "6 months ₹2,500 /mo Total ₹14,999" at bounding box center [876, 401] width 589 height 89
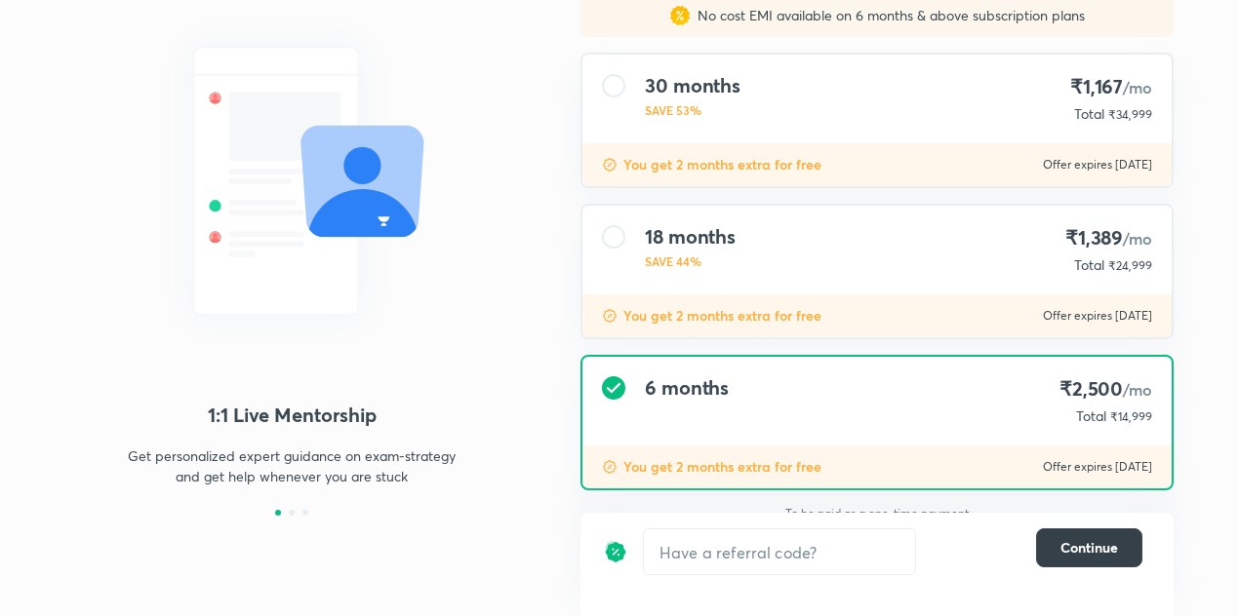
click at [1092, 549] on span "Continue" at bounding box center [1089, 548] width 58 height 20
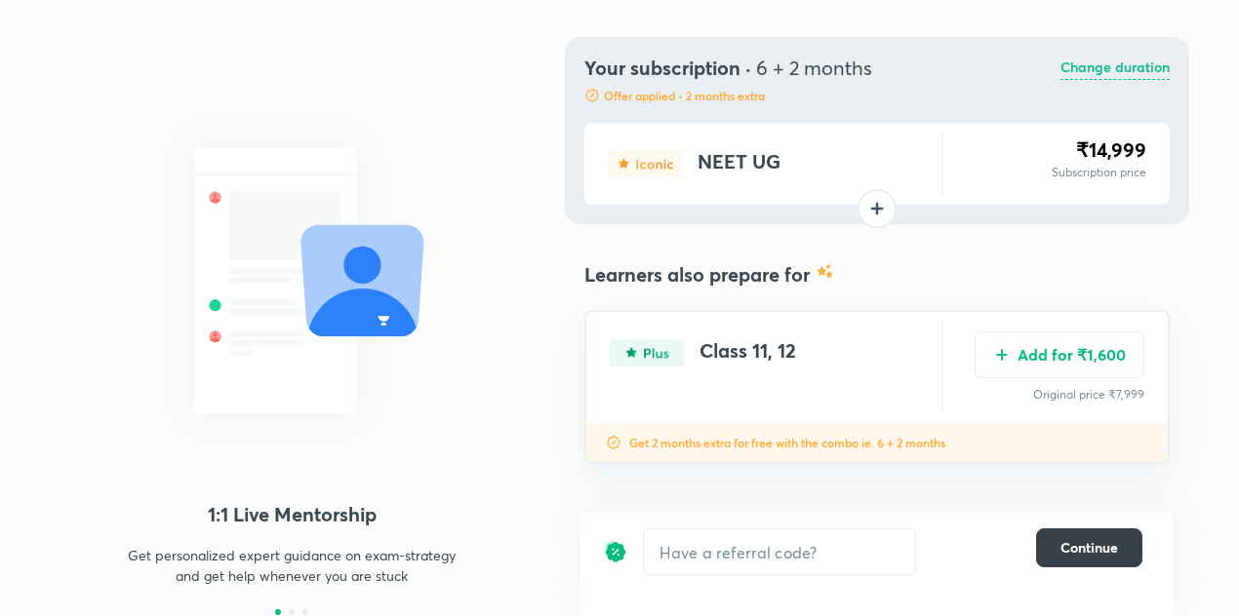
scroll to position [84, 0]
click at [1105, 73] on p "Change duration" at bounding box center [1114, 68] width 109 height 23
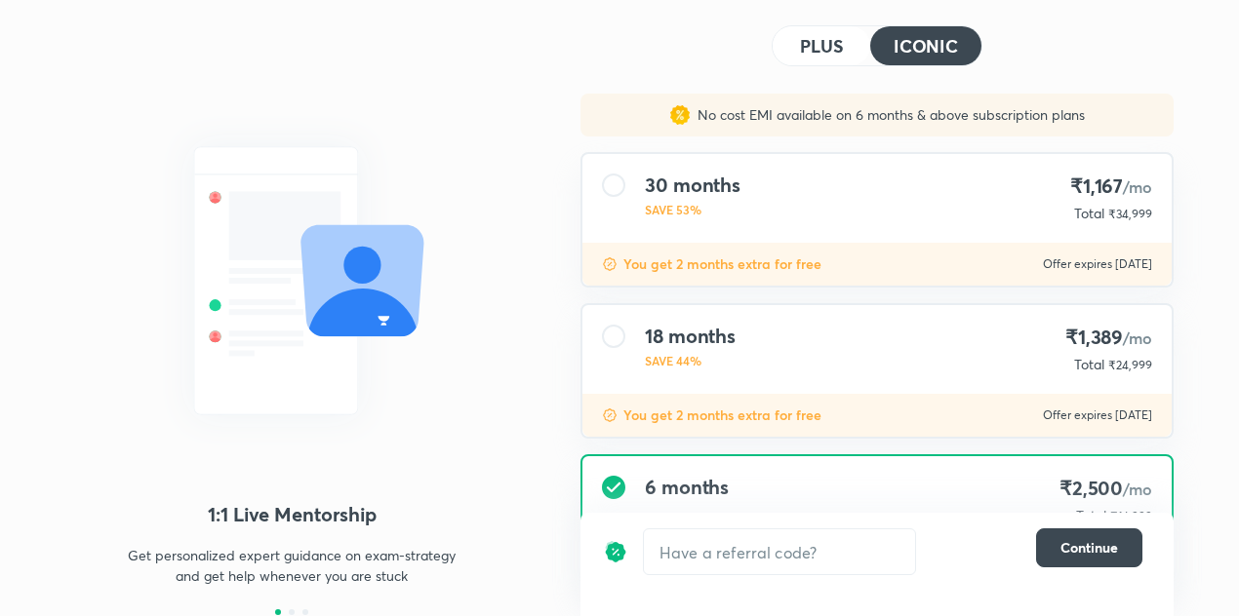
click at [890, 361] on div "18 months SAVE 44% ₹1,389 /mo Total ₹24,999" at bounding box center [876, 349] width 589 height 89
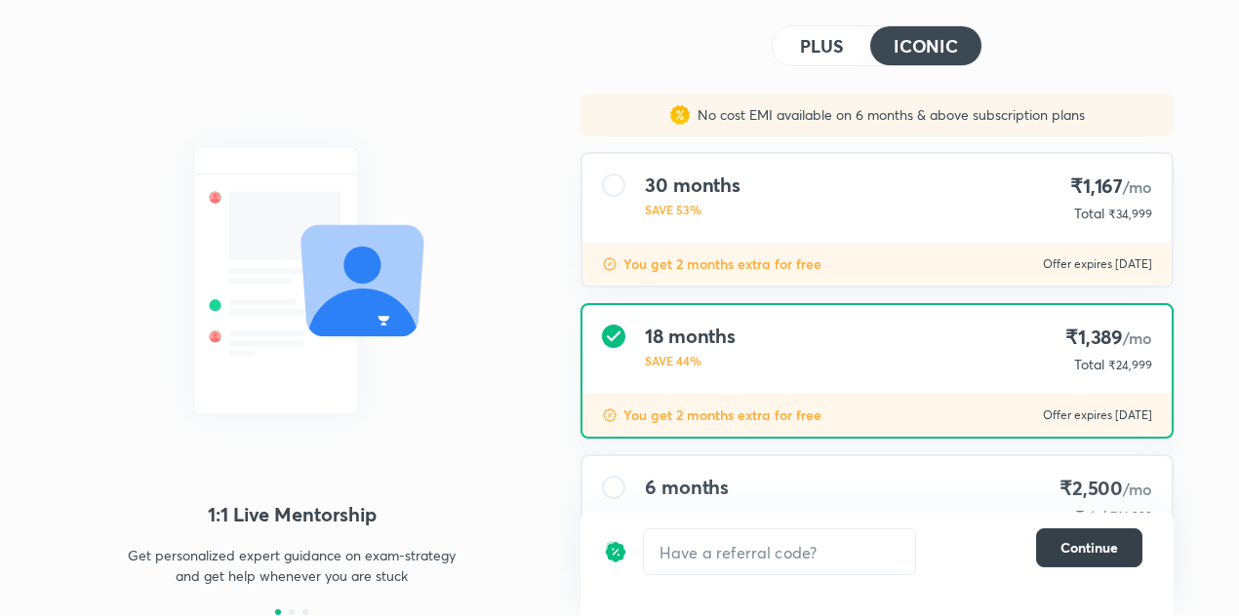
click at [1079, 541] on span "Continue" at bounding box center [1089, 548] width 58 height 20
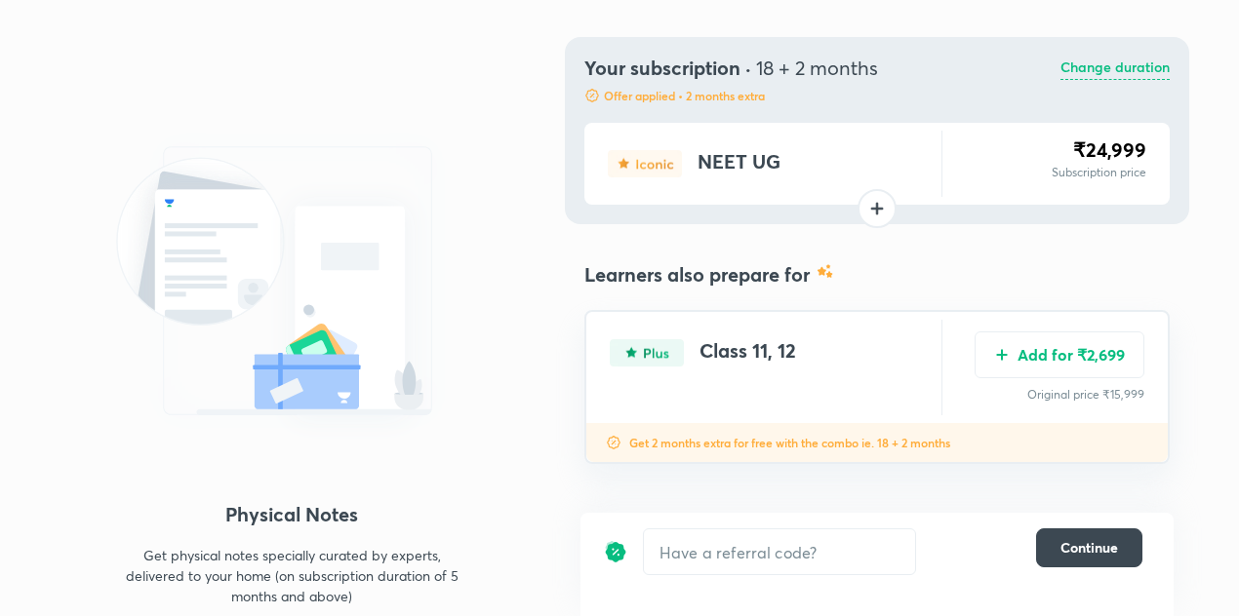
click at [1100, 59] on p "Change duration" at bounding box center [1114, 68] width 109 height 23
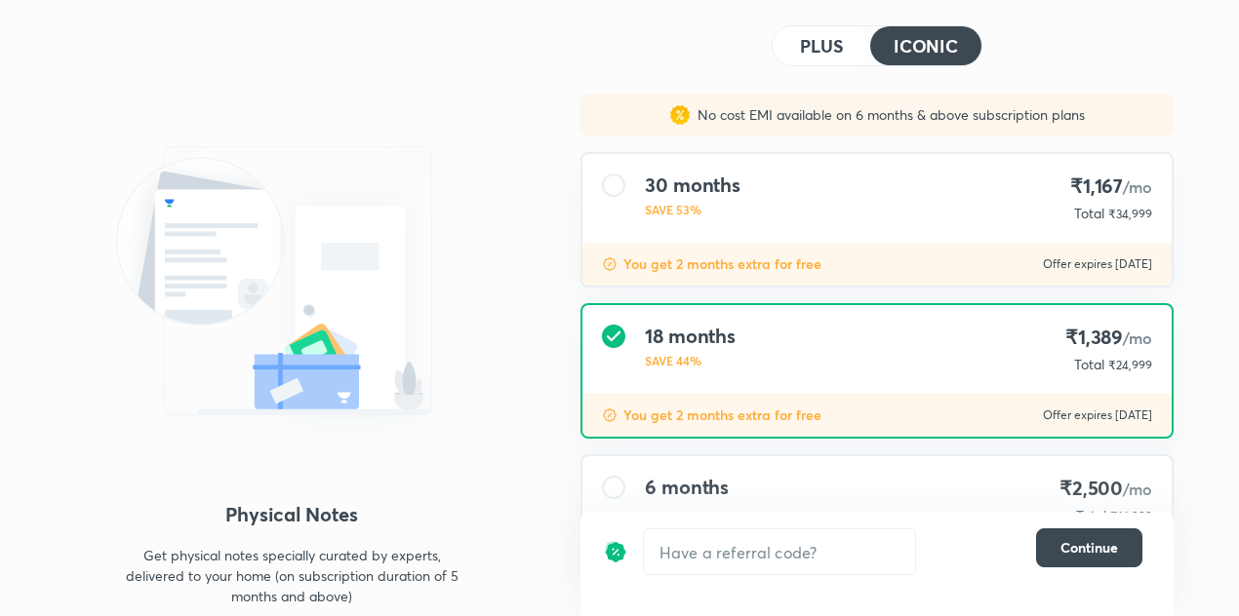
click at [840, 217] on div "30 months SAVE 53% ₹1,167 /mo Total ₹34,999" at bounding box center [876, 198] width 589 height 89
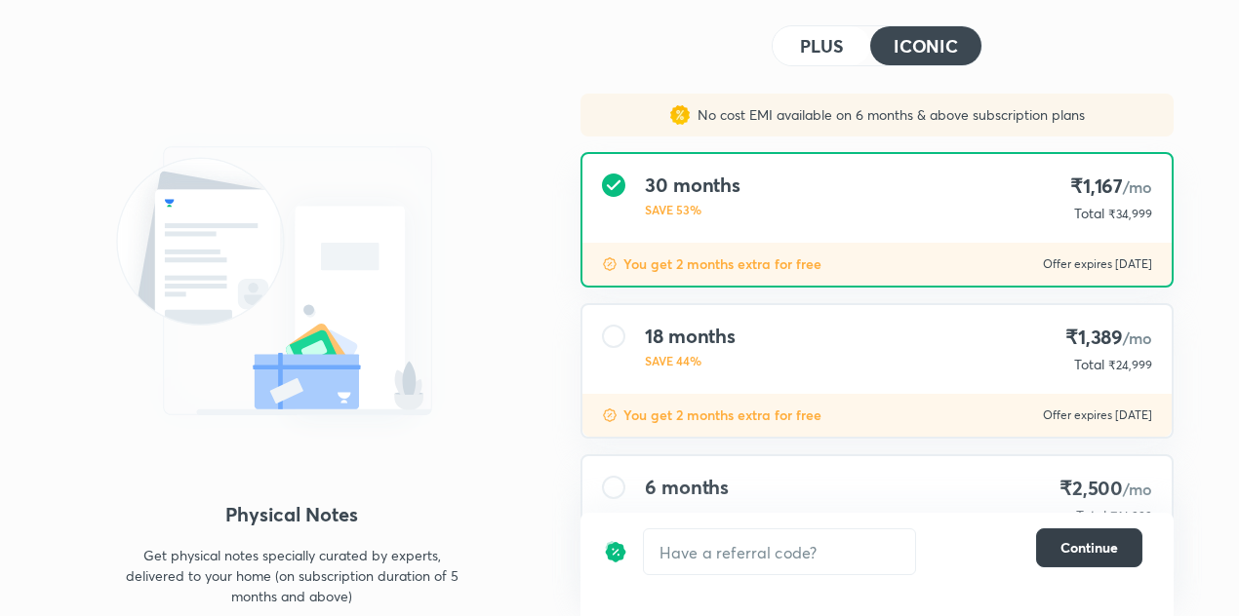
click at [1071, 547] on span "Continue" at bounding box center [1089, 548] width 58 height 20
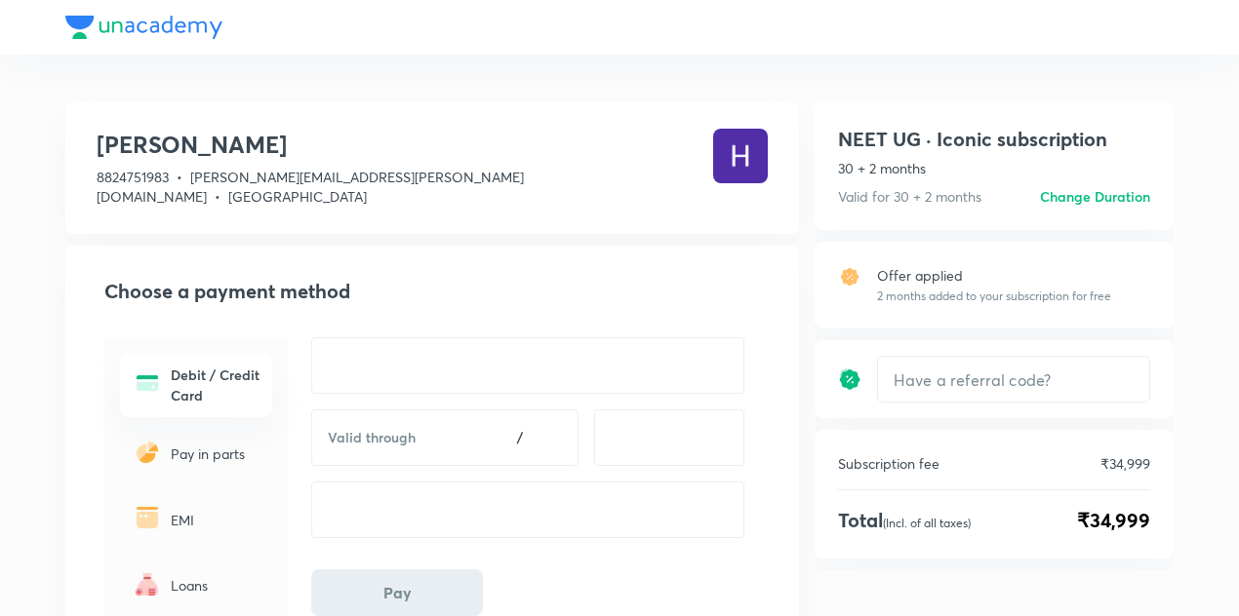
click at [1107, 201] on h6 "Change Duration" at bounding box center [1095, 196] width 110 height 20
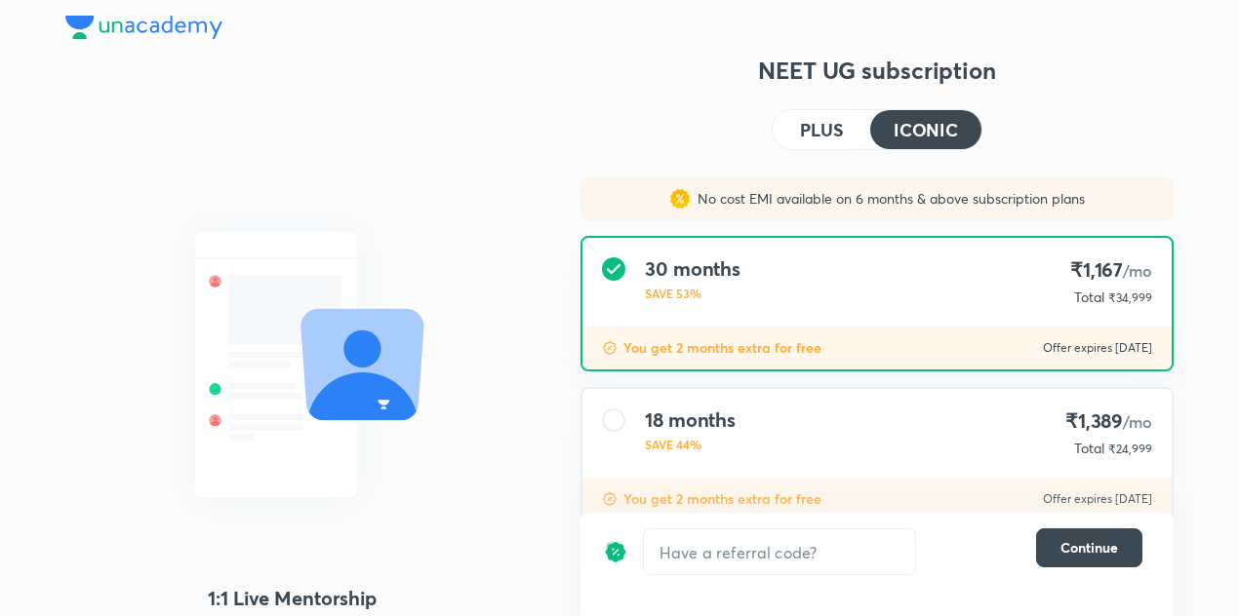
click at [801, 293] on div "30 months SAVE 53% ₹1,167 /mo Total ₹34,999" at bounding box center [876, 282] width 589 height 89
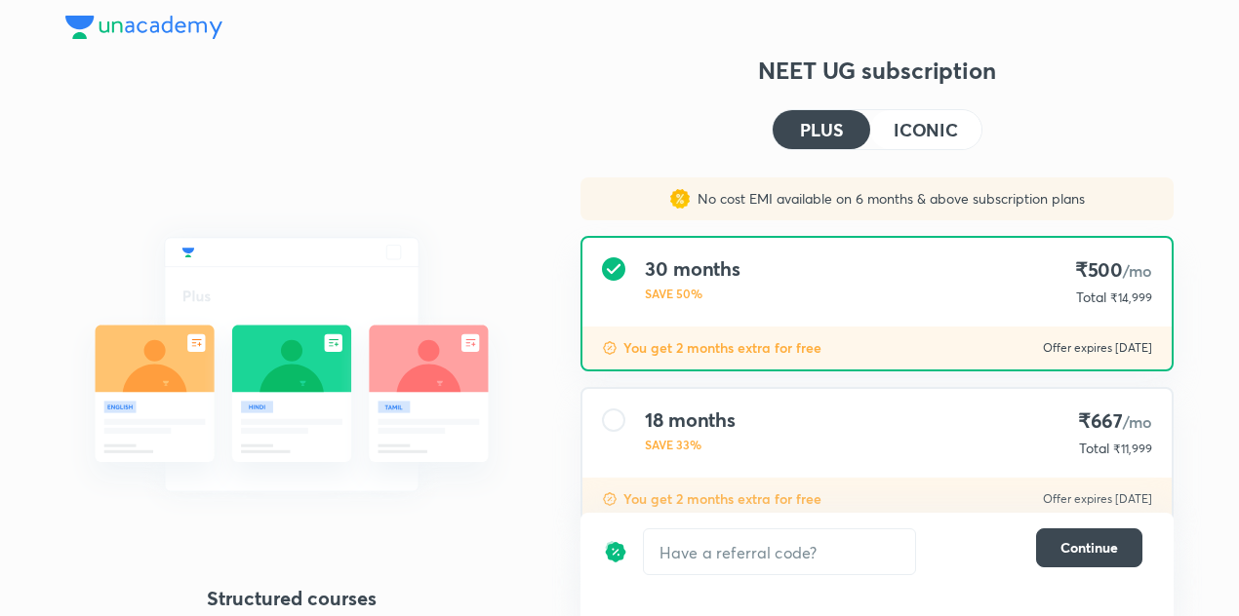
click at [934, 136] on h4 "ICONIC" at bounding box center [925, 130] width 64 height 18
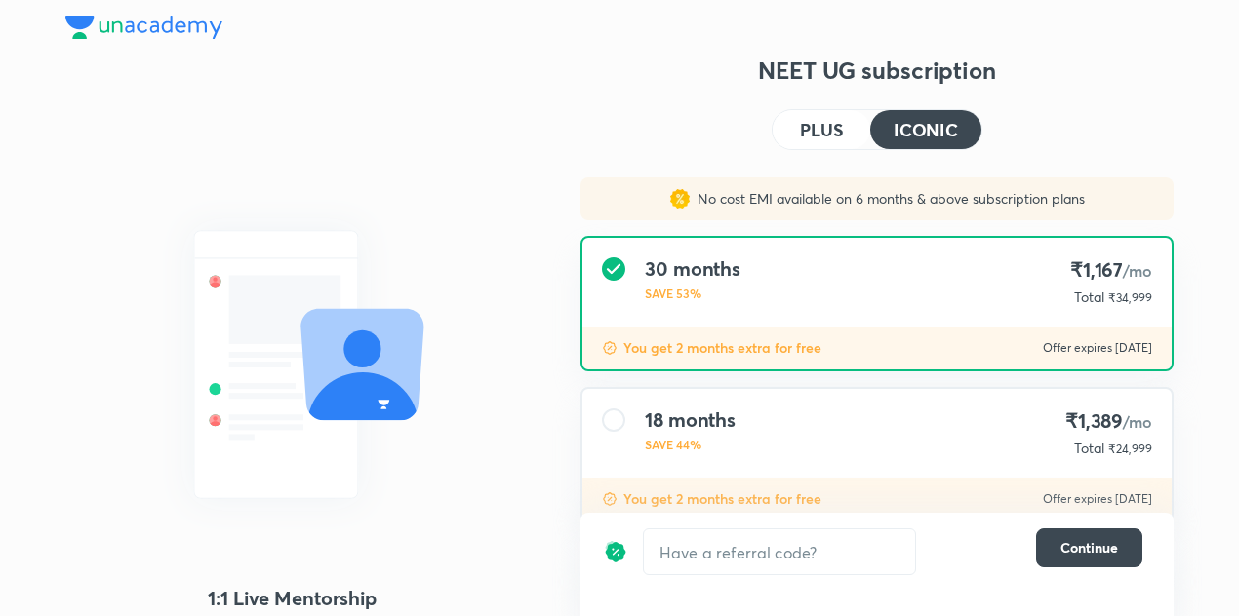
click at [893, 294] on div "30 months SAVE 53% ₹1,167 /mo Total ₹34,999" at bounding box center [876, 282] width 589 height 89
click at [1088, 555] on span "Continue" at bounding box center [1089, 548] width 58 height 20
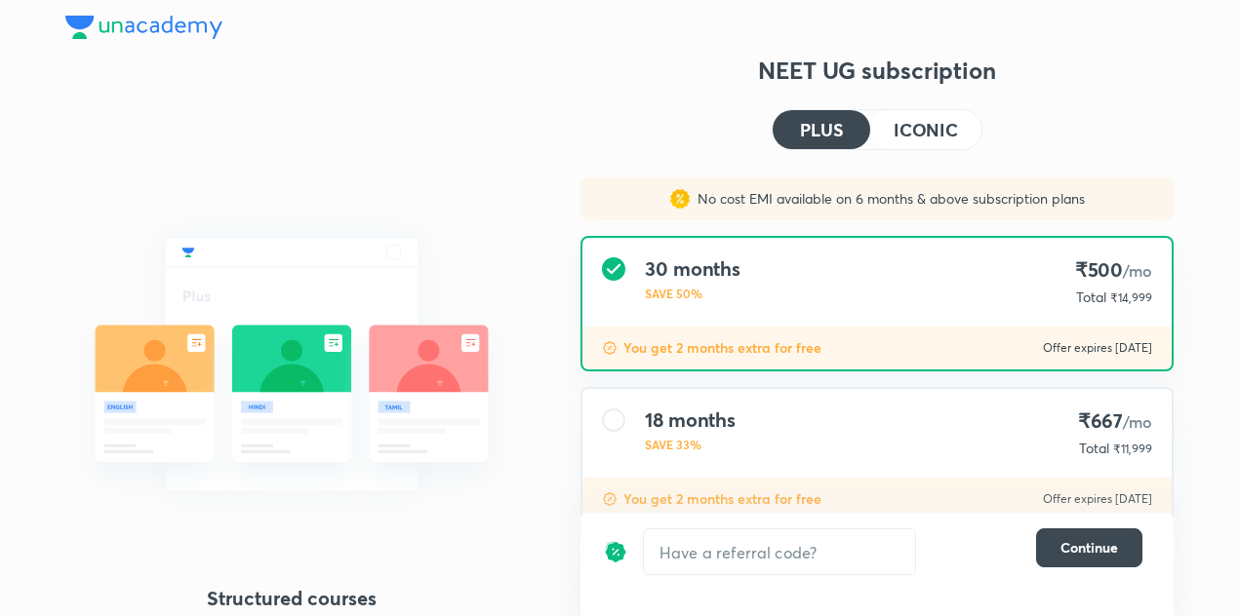
click at [933, 139] on h4 "ICONIC" at bounding box center [925, 130] width 64 height 18
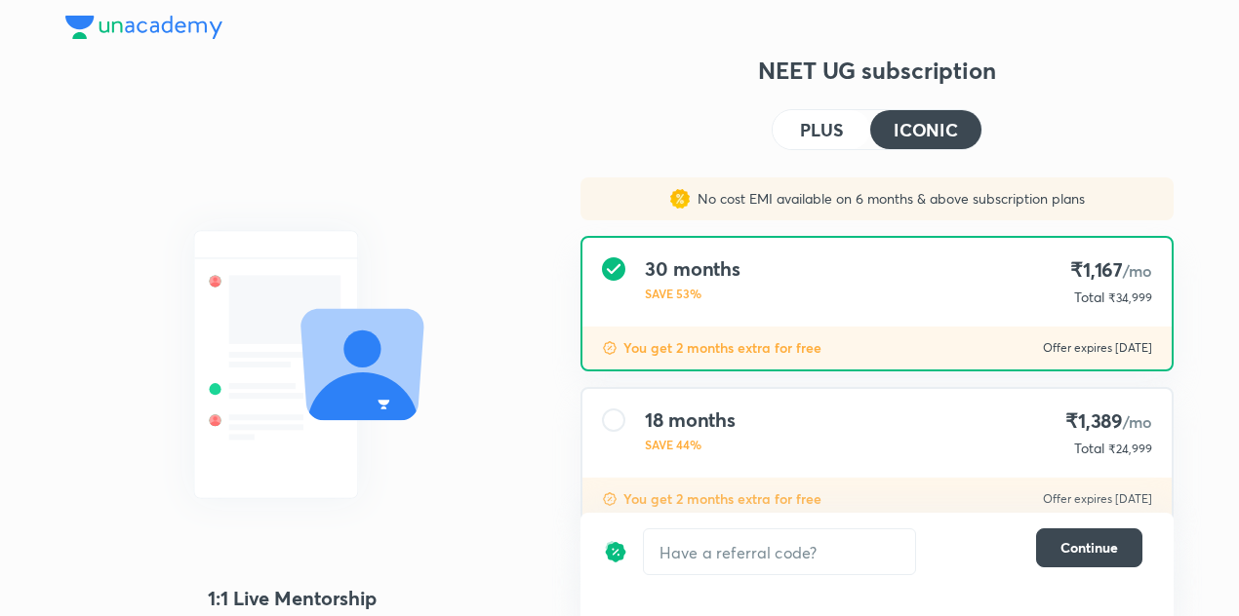
click at [837, 301] on div "30 months SAVE 53% ₹1,167 /mo Total ₹34,999" at bounding box center [876, 282] width 589 height 89
click at [1066, 552] on span "Continue" at bounding box center [1089, 548] width 58 height 20
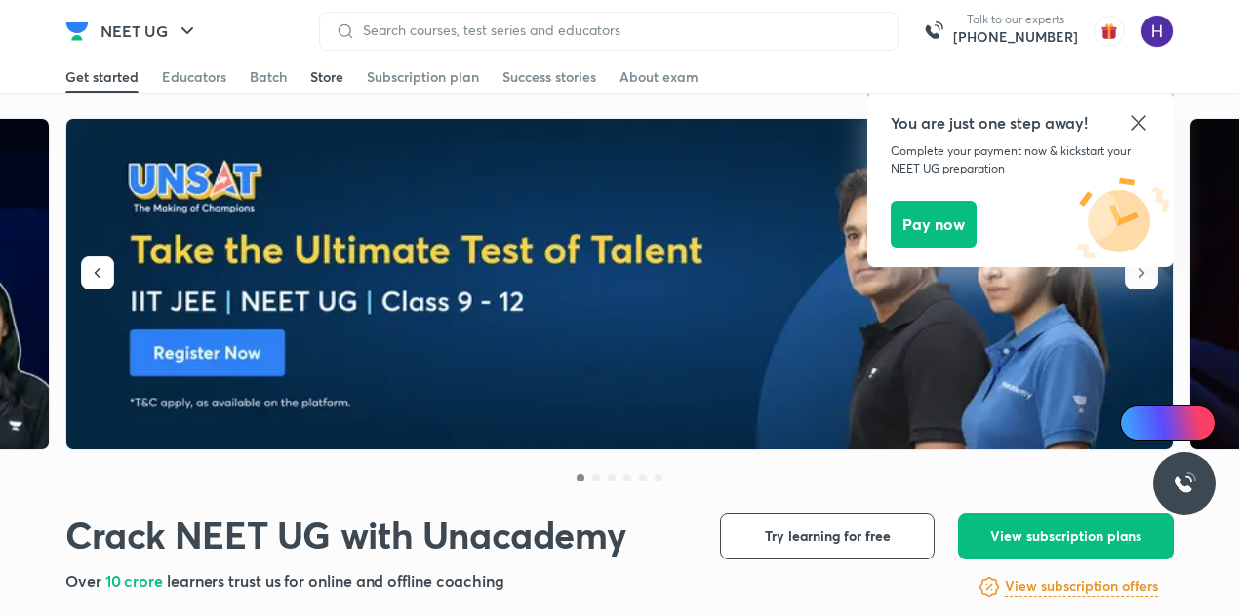
drag, startPoint x: 0, startPoint y: 0, endPoint x: 322, endPoint y: 87, distance: 333.4
click at [322, 87] on link "Store" at bounding box center [326, 76] width 33 height 31
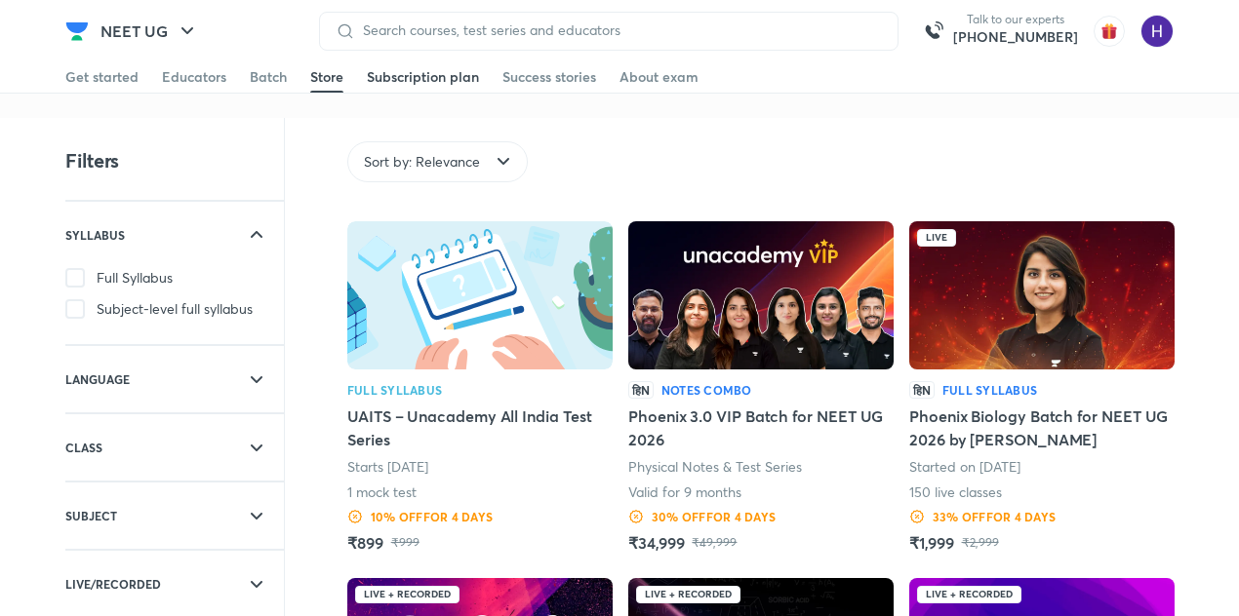
click at [411, 79] on div "Subscription plan" at bounding box center [423, 77] width 112 height 20
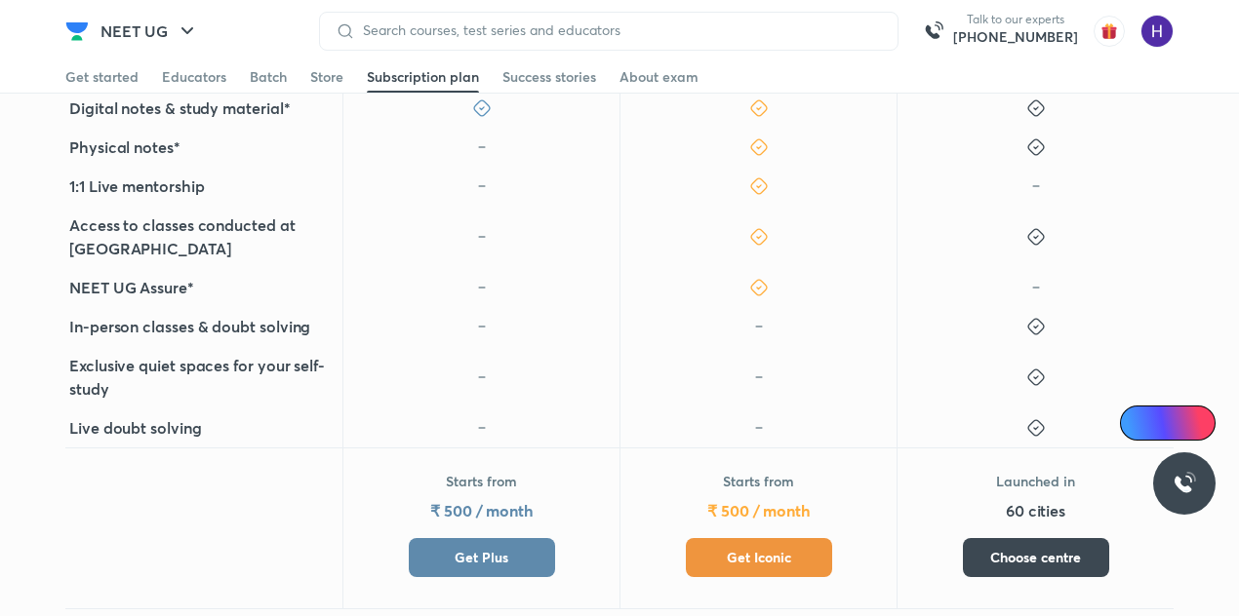
scroll to position [828, 0]
click at [492, 547] on span "Get Plus" at bounding box center [482, 557] width 54 height 20
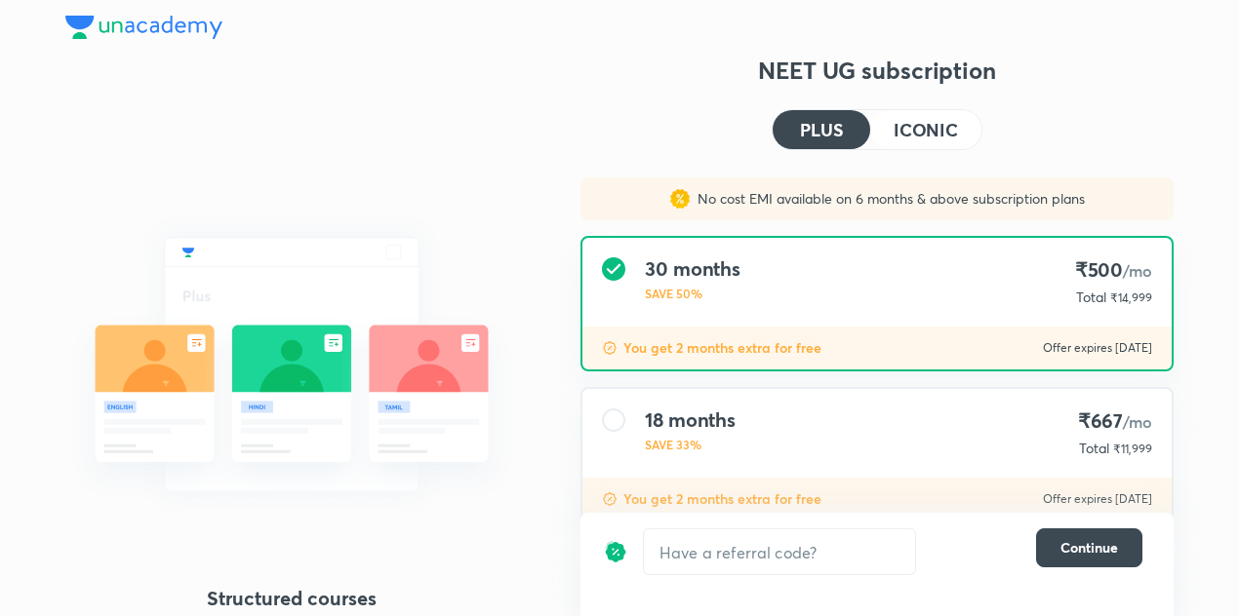
scroll to position [204, 0]
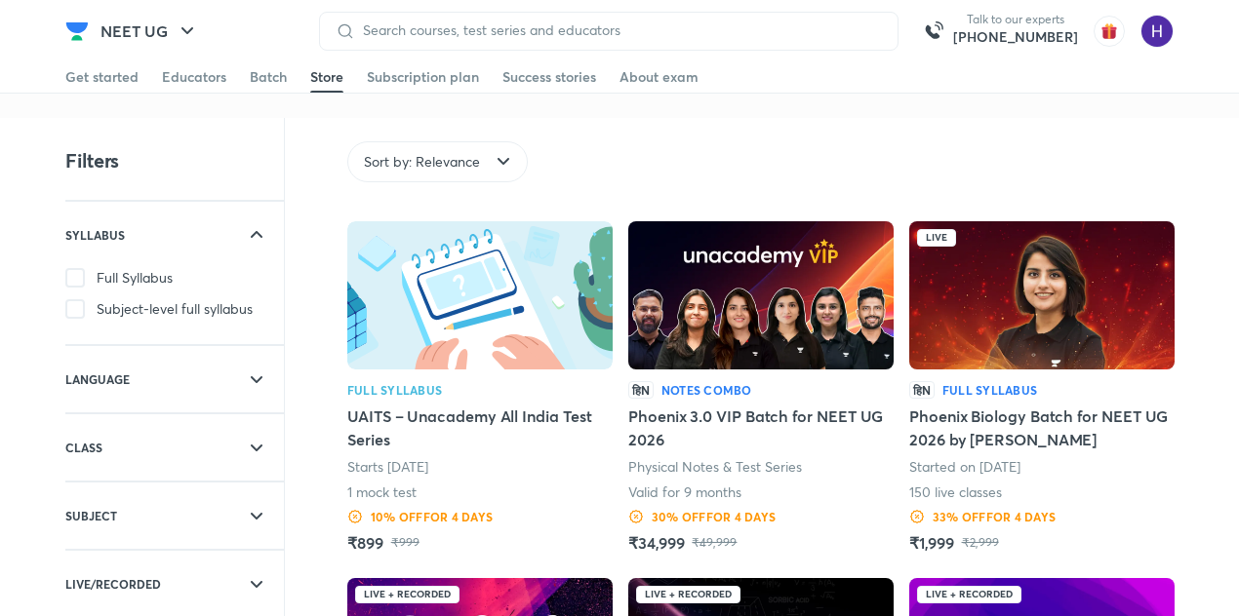
click at [408, 88] on link "Subscription plan" at bounding box center [423, 76] width 112 height 31
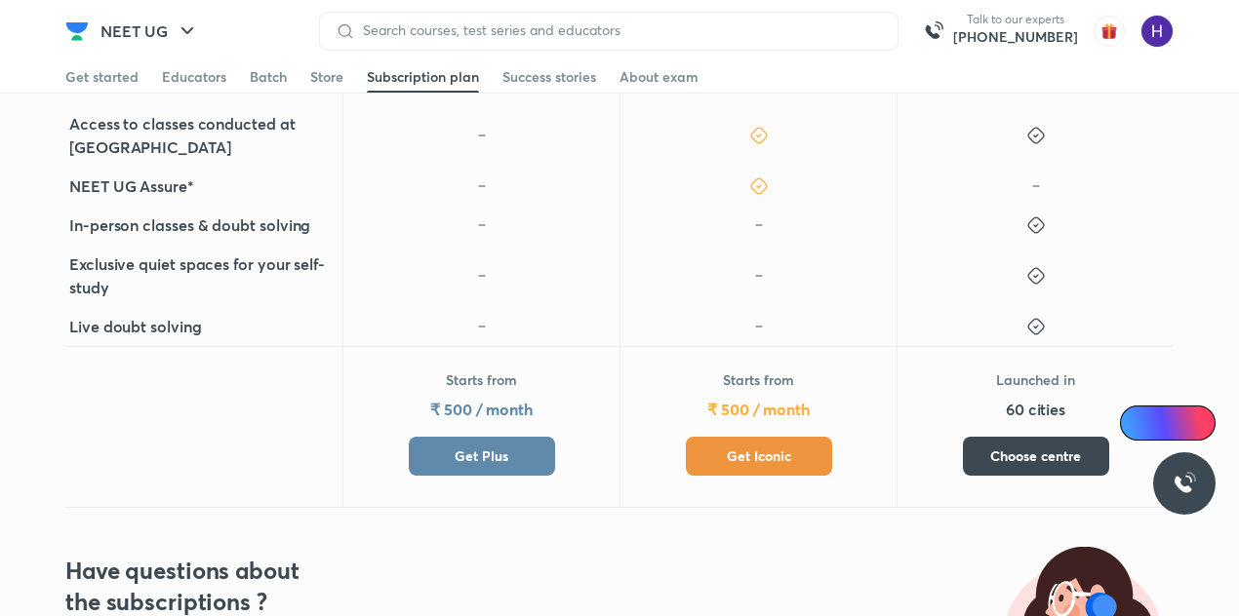
scroll to position [928, 0]
click at [467, 448] on span "Get Plus" at bounding box center [482, 458] width 54 height 20
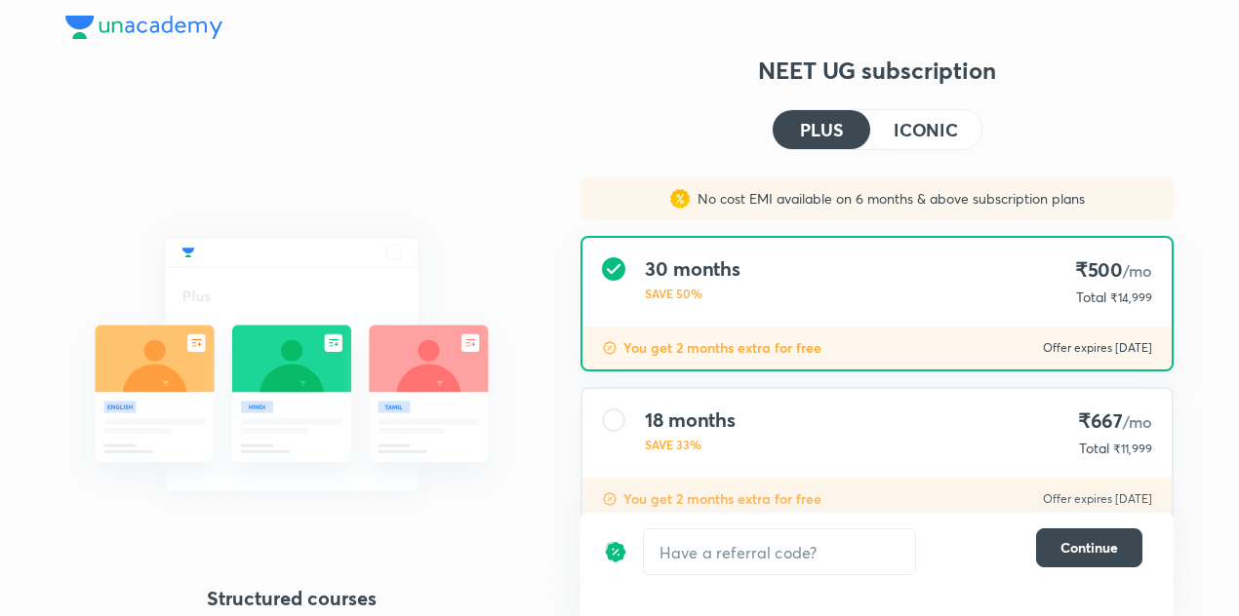
scroll to position [204, 0]
